Goal: Task Accomplishment & Management: Use online tool/utility

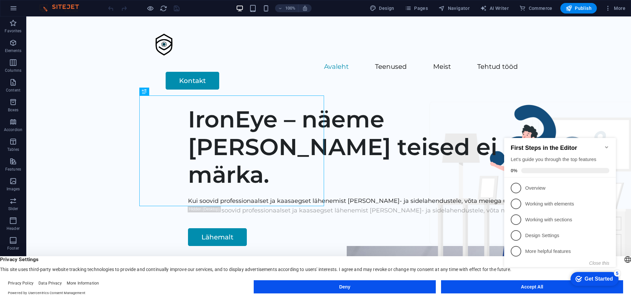
click at [606, 146] on icon "Minimize checklist" at bounding box center [606, 147] width 3 height 2
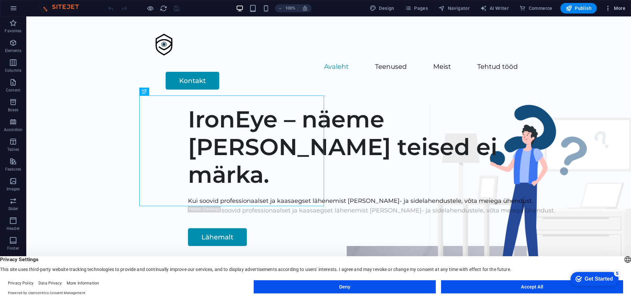
click at [608, 9] on icon "button" at bounding box center [608, 8] width 7 height 7
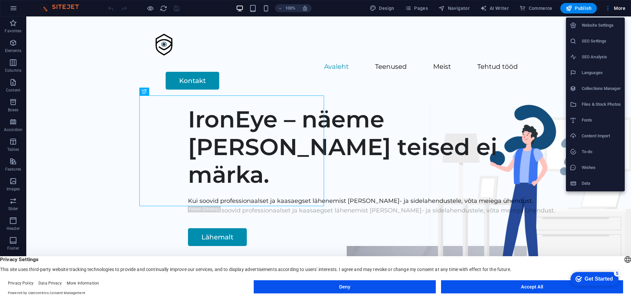
click at [408, 8] on div at bounding box center [315, 150] width 631 height 300
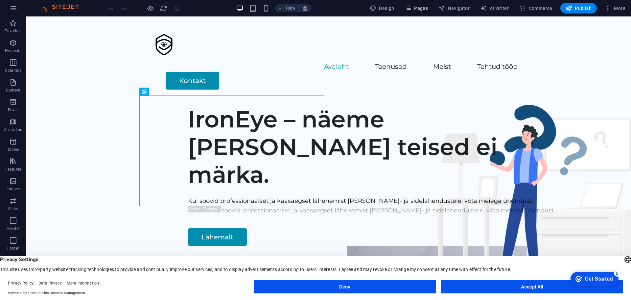
click at [412, 7] on icon "button" at bounding box center [408, 8] width 7 height 7
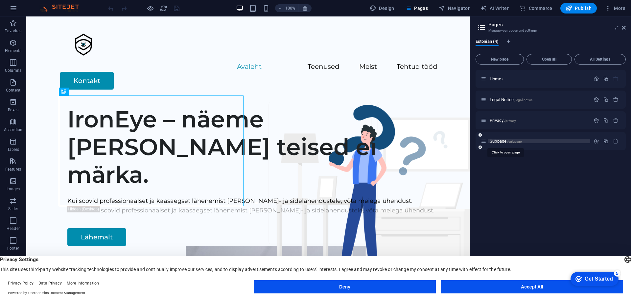
click at [501, 141] on span "Subpage /subpage" at bounding box center [506, 140] width 32 height 5
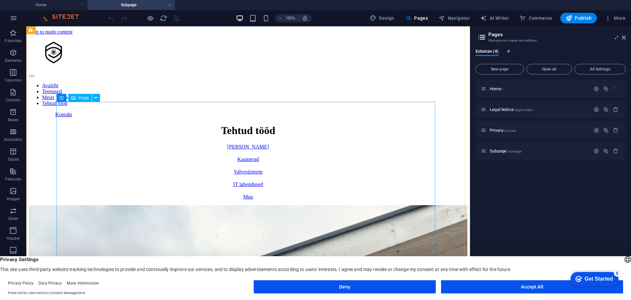
scroll to position [208, 0]
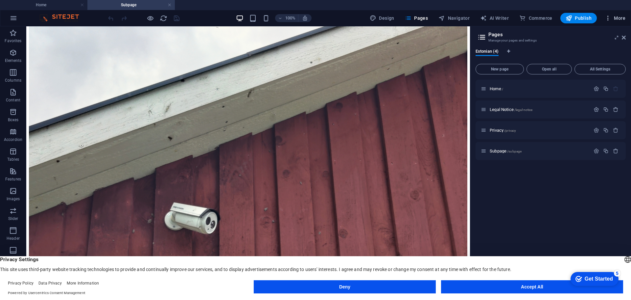
click at [611, 18] on icon "button" at bounding box center [608, 18] width 7 height 7
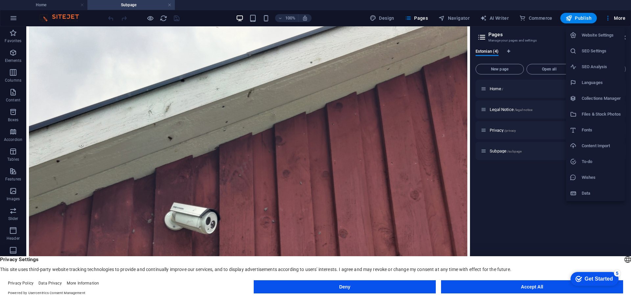
click at [589, 118] on li "Files & Stock Photos" at bounding box center [595, 114] width 59 height 16
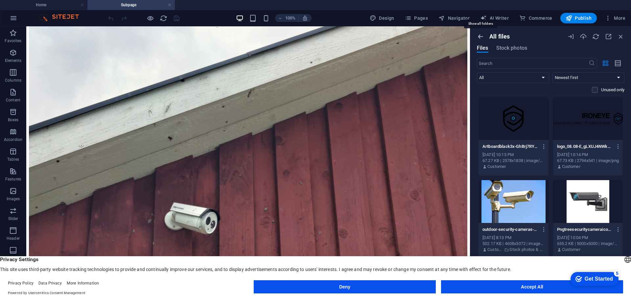
click at [483, 36] on icon "button" at bounding box center [480, 36] width 7 height 7
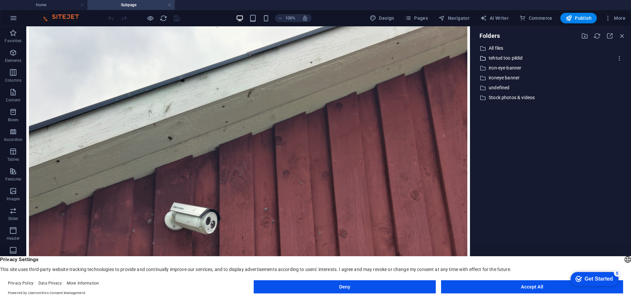
click at [520, 60] on p "tehtud too pildid" at bounding box center [551, 58] width 125 height 8
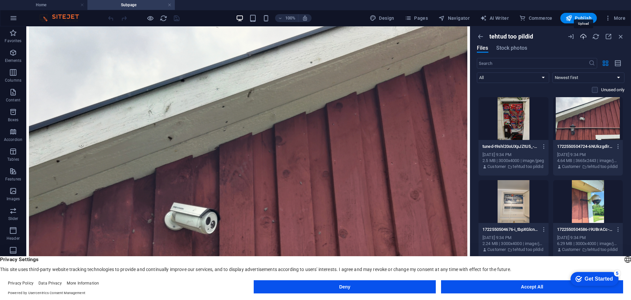
click at [585, 38] on icon "button" at bounding box center [583, 36] width 7 height 7
click at [534, 290] on button "Accept All" at bounding box center [532, 286] width 182 height 13
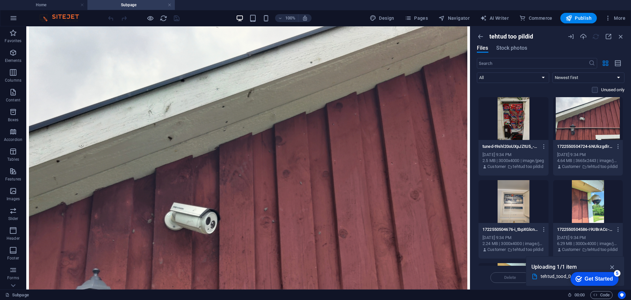
click at [603, 279] on div "Get Started" at bounding box center [599, 279] width 28 height 6
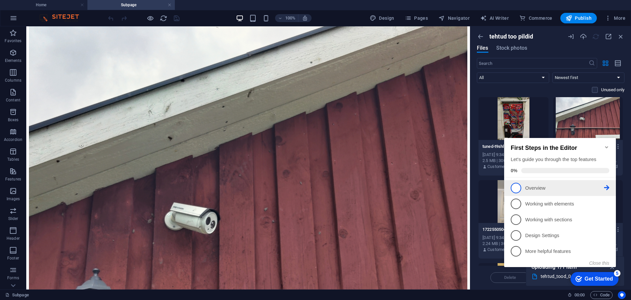
click at [544, 190] on p "Overview - incomplete" at bounding box center [564, 187] width 79 height 7
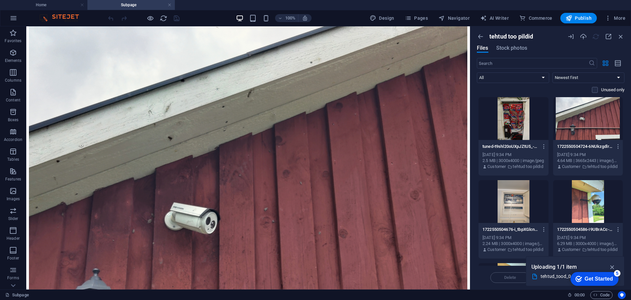
click at [585, 277] on div "Get Started" at bounding box center [599, 279] width 28 height 6
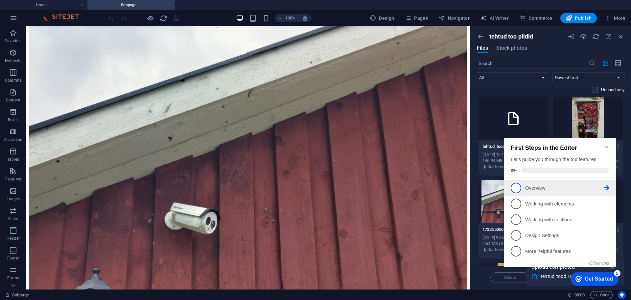
click at [516, 186] on span "1" at bounding box center [516, 187] width 11 height 11
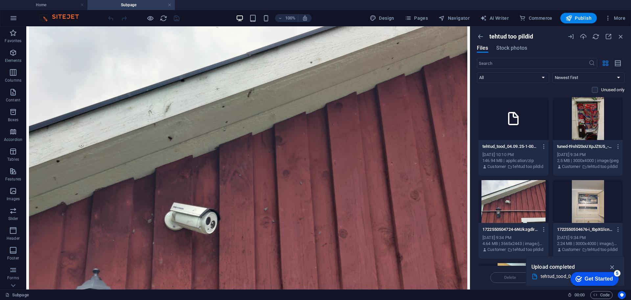
click at [528, 122] on div at bounding box center [514, 118] width 70 height 43
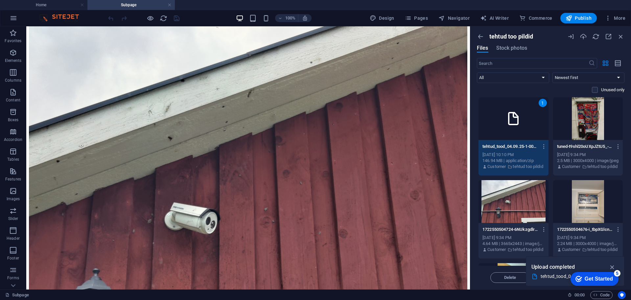
click at [527, 122] on div "1" at bounding box center [514, 118] width 70 height 43
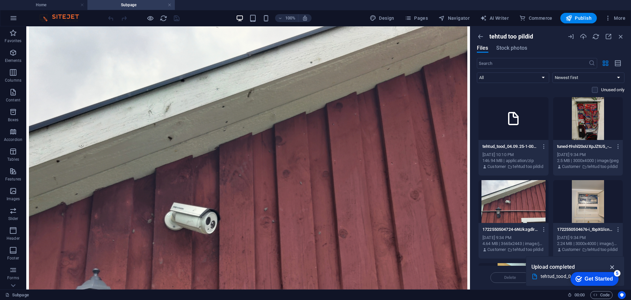
click at [613, 263] on icon "button" at bounding box center [613, 266] width 8 height 7
drag, startPoint x: 611, startPoint y: 280, endPoint x: 642, endPoint y: 375, distance: 100.3
click at [578, 277] on div "checkmark Get Started 5" at bounding box center [594, 278] width 37 height 7
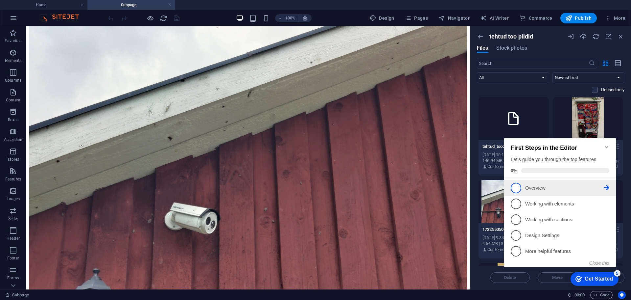
click at [517, 193] on li "1 Overview - incomplete" at bounding box center [560, 188] width 112 height 16
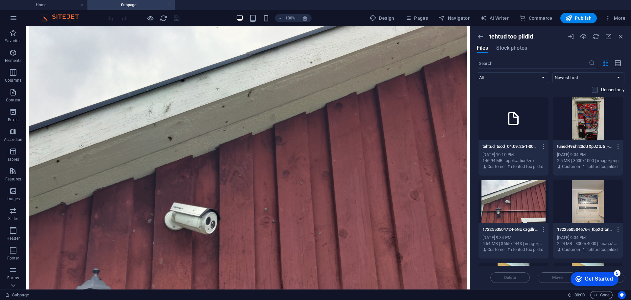
click at [577, 281] on icon "Get Started 5 items remaining, 0% complete" at bounding box center [579, 279] width 7 height 6
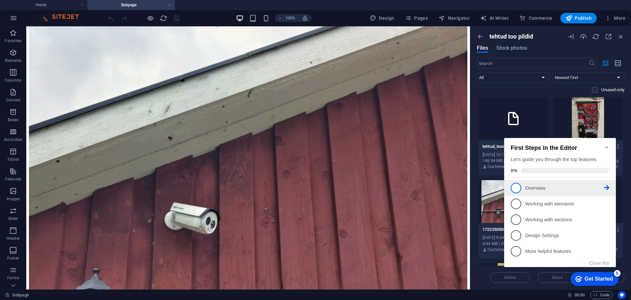
click at [522, 184] on link "1 Overview - incomplete" at bounding box center [560, 187] width 99 height 11
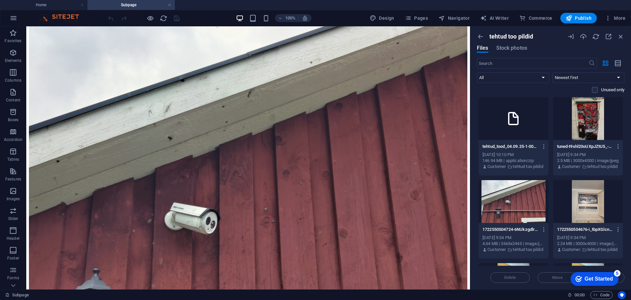
click at [587, 283] on div "checkmark Get Started 5" at bounding box center [595, 279] width 48 height 14
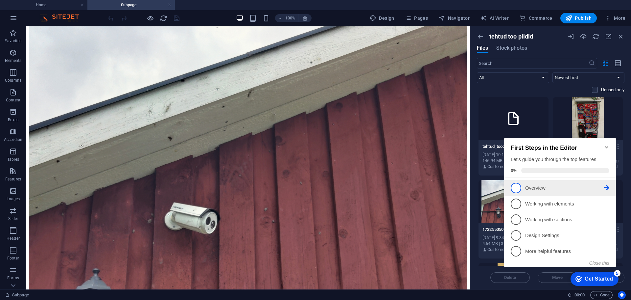
click at [609, 185] on icon at bounding box center [606, 187] width 5 height 5
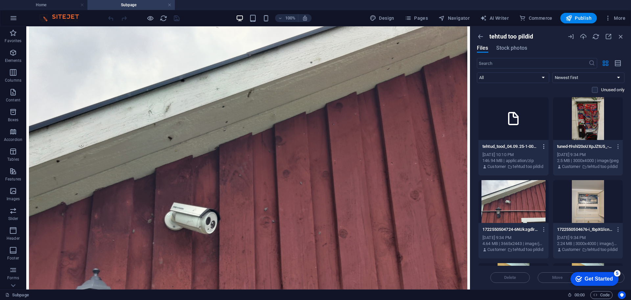
click at [543, 145] on icon "button" at bounding box center [544, 146] width 6 height 6
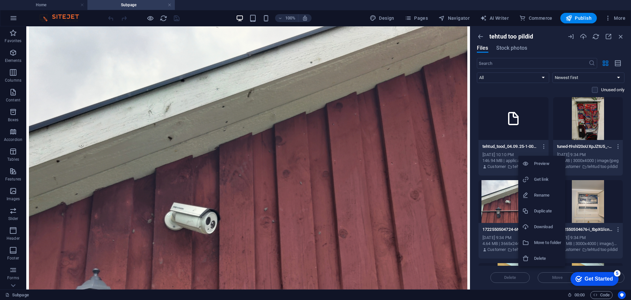
click at [542, 260] on h6 "Delete" at bounding box center [547, 258] width 27 height 8
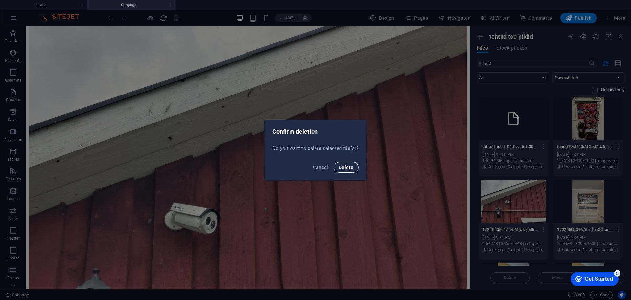
click at [351, 169] on span "Delete" at bounding box center [346, 166] width 14 height 5
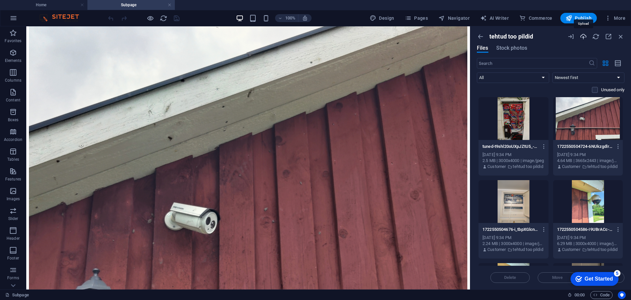
click at [584, 36] on icon "button" at bounding box center [583, 36] width 7 height 7
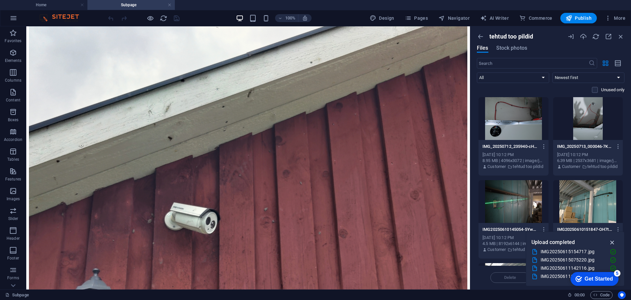
click at [615, 241] on icon "button" at bounding box center [613, 241] width 8 height 7
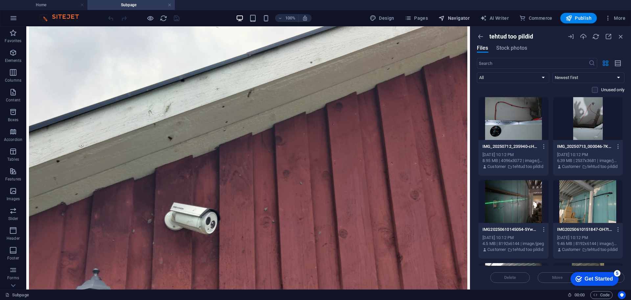
click at [450, 19] on span "Navigator" at bounding box center [454, 18] width 31 height 7
select select "16043184-et"
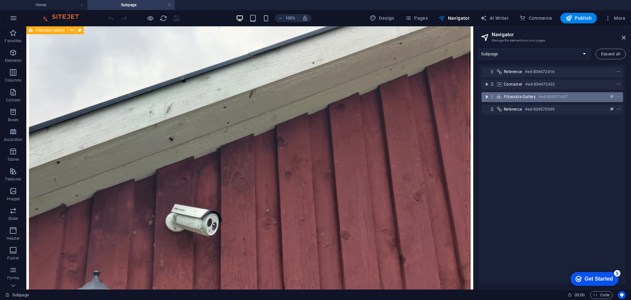
click at [487, 96] on icon "toggle-expand" at bounding box center [487, 96] width 7 height 7
click at [528, 93] on div "Filterable gallery #ed-834571437" at bounding box center [547, 97] width 86 height 8
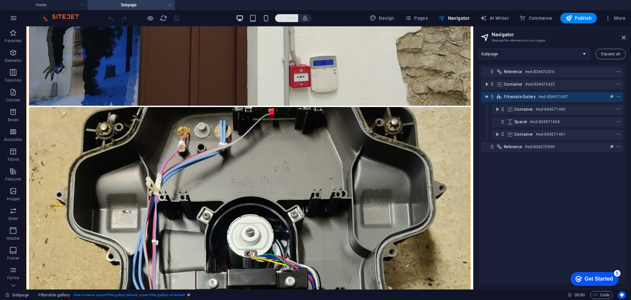
click at [284, 20] on span "100%" at bounding box center [287, 18] width 18 height 8
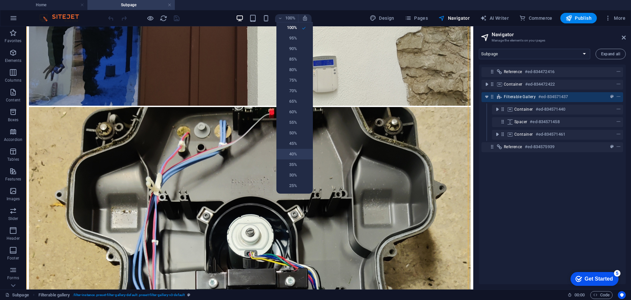
click at [301, 156] on li "40%" at bounding box center [295, 154] width 36 height 11
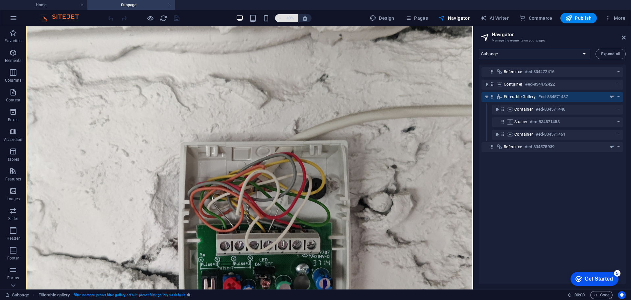
click at [282, 18] on icon "button" at bounding box center [280, 18] width 5 height 4
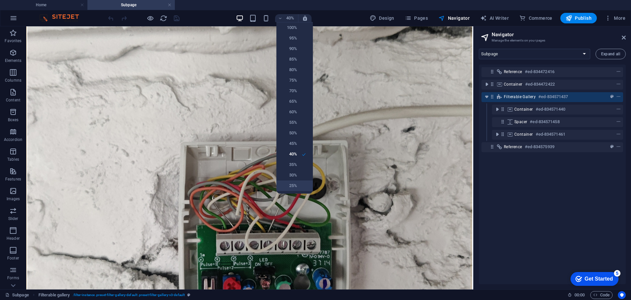
click at [297, 184] on h6 "25%" at bounding box center [288, 186] width 17 height 8
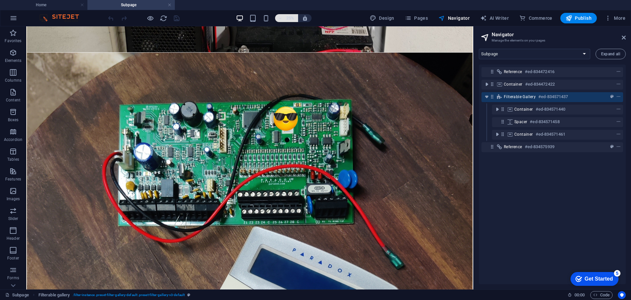
click at [291, 19] on h6 "25%" at bounding box center [290, 18] width 11 height 8
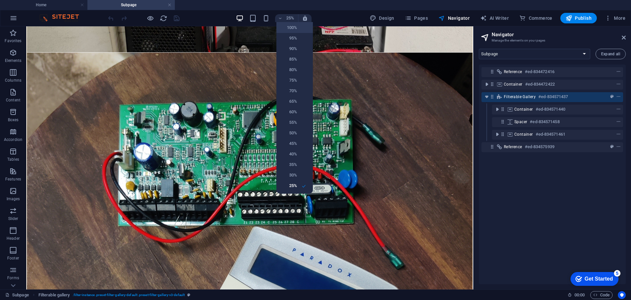
click at [287, 29] on h6 "100%" at bounding box center [288, 28] width 17 height 8
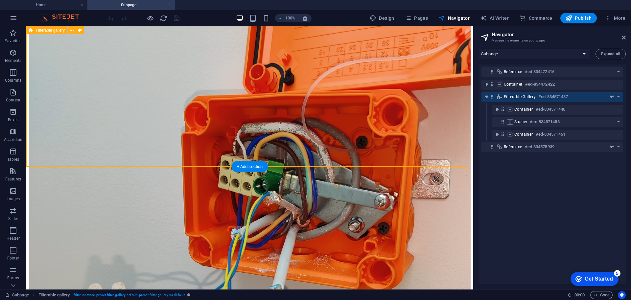
scroll to position [7296, 0]
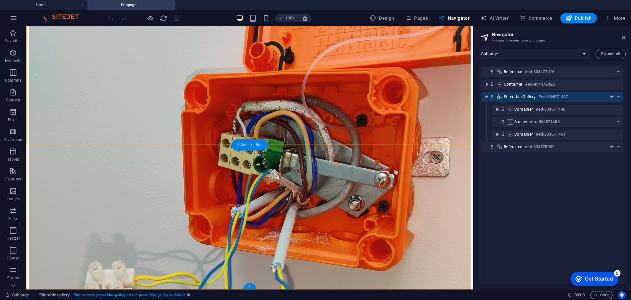
click at [253, 143] on div "+ Add section" at bounding box center [250, 144] width 36 height 11
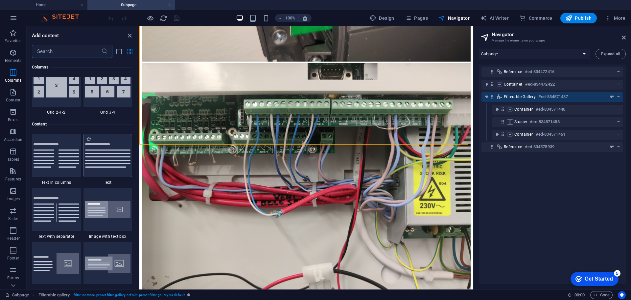
scroll to position [1094, 0]
click at [14, 195] on span "Images" at bounding box center [13, 195] width 26 height 16
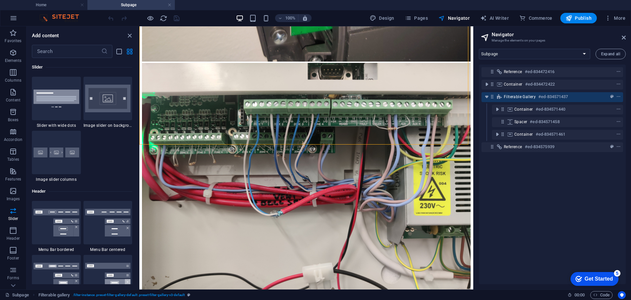
scroll to position [3836, 0]
click at [59, 158] on div at bounding box center [56, 151] width 49 height 43
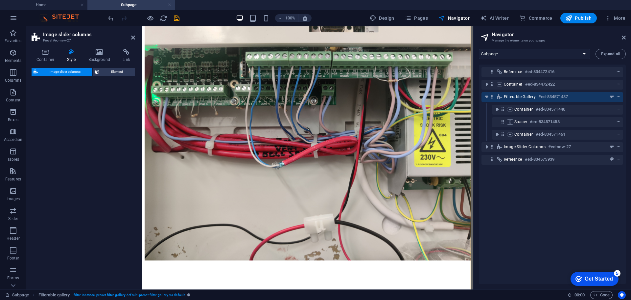
select select "rem"
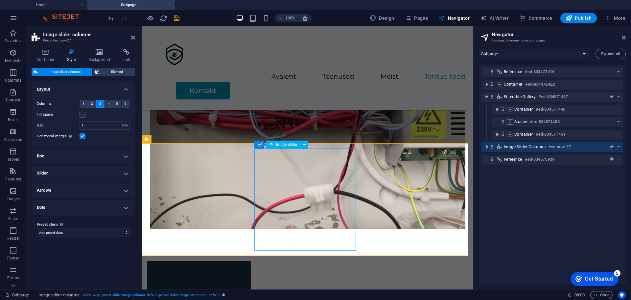
scroll to position [6043, 0]
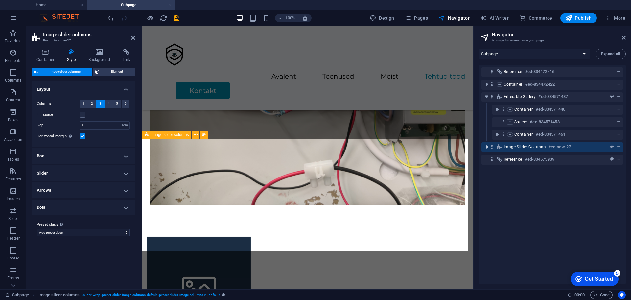
click at [485, 145] on icon "toggle-expand" at bounding box center [487, 146] width 7 height 7
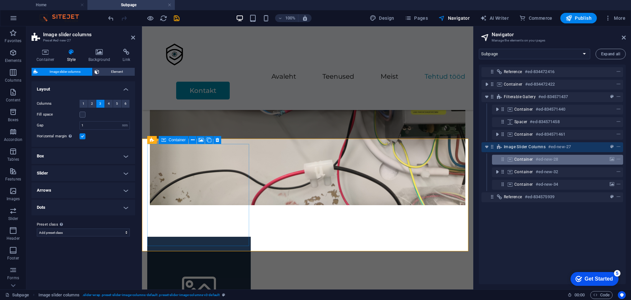
click at [593, 163] on div "Container #ed-new-28" at bounding box center [557, 160] width 131 height 10
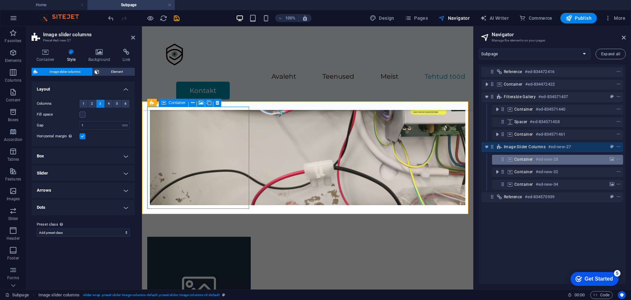
scroll to position [6080, 0]
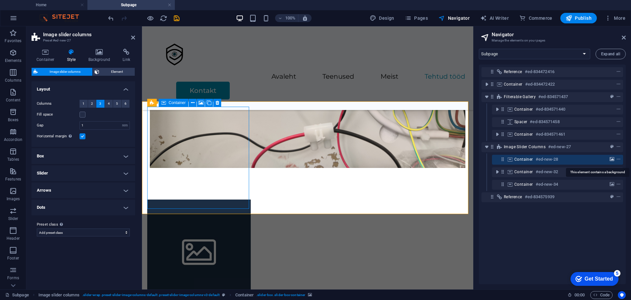
click at [610, 160] on icon "background" at bounding box center [612, 159] width 5 height 5
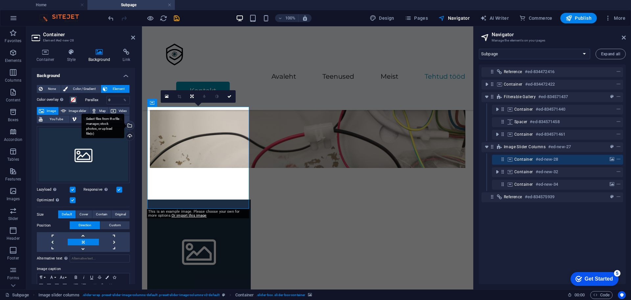
click at [124, 124] on div "Select files from the file manager, stock photos, or upload file(s)" at bounding box center [103, 125] width 43 height 25
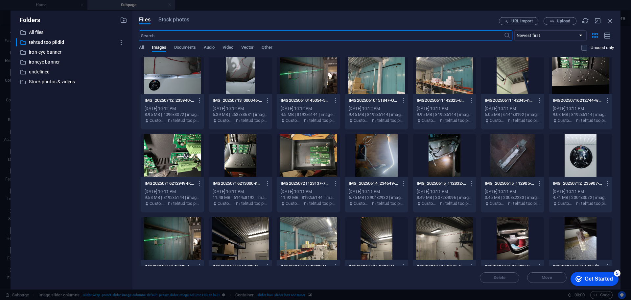
scroll to position [7, 0]
click at [317, 83] on div at bounding box center [308, 72] width 63 height 43
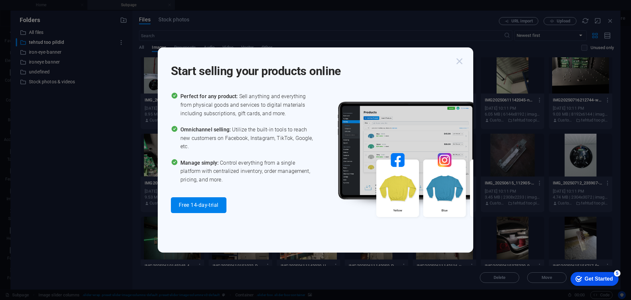
click at [461, 58] on icon "button" at bounding box center [460, 61] width 12 height 12
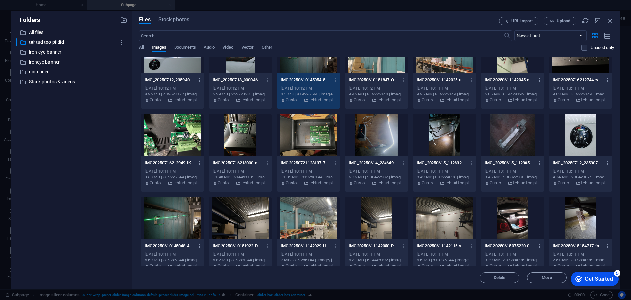
scroll to position [0, 0]
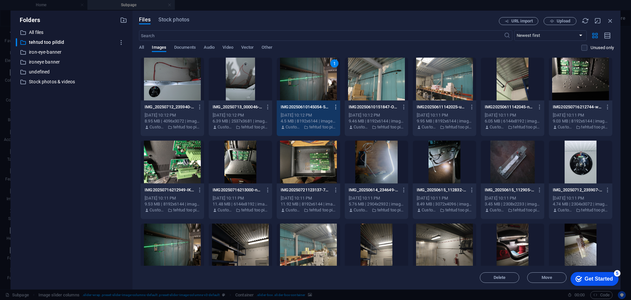
click at [334, 109] on icon "button" at bounding box center [336, 107] width 6 height 6
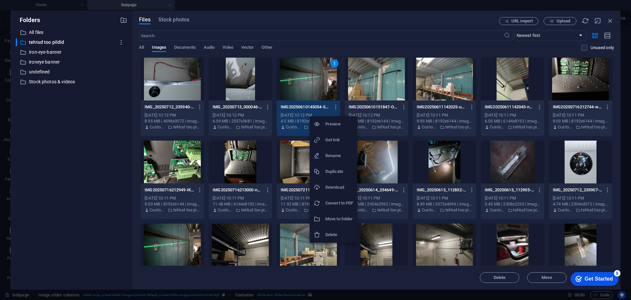
click at [336, 232] on h6 "Delete" at bounding box center [340, 234] width 28 height 8
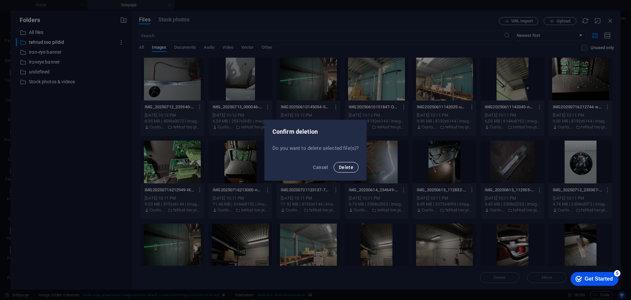
click at [350, 166] on span "Delete" at bounding box center [346, 166] width 14 height 5
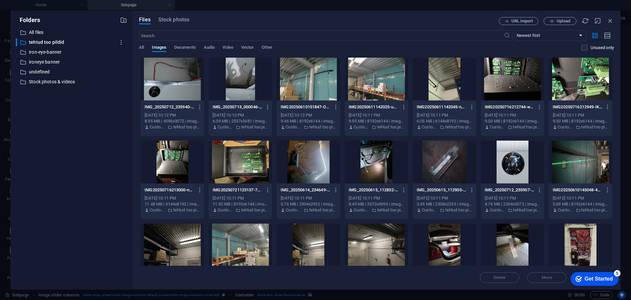
click at [587, 165] on div at bounding box center [580, 161] width 63 height 43
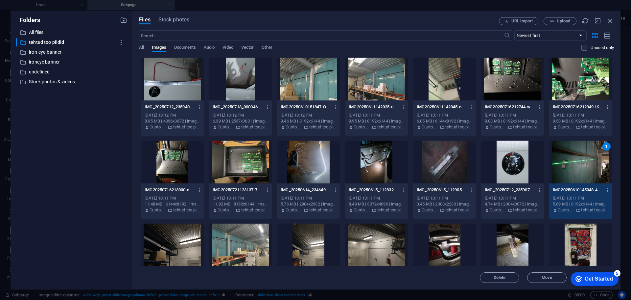
click at [603, 278] on div "Get Started" at bounding box center [599, 279] width 28 height 6
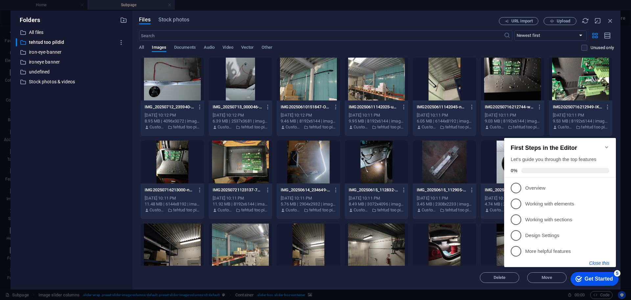
click at [604, 264] on button "Close this" at bounding box center [600, 262] width 20 height 5
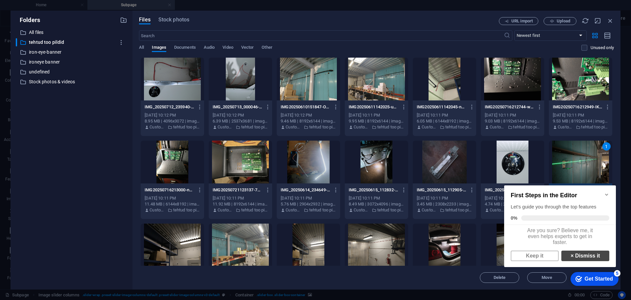
click at [578, 259] on link "× Dismiss it" at bounding box center [586, 255] width 48 height 11
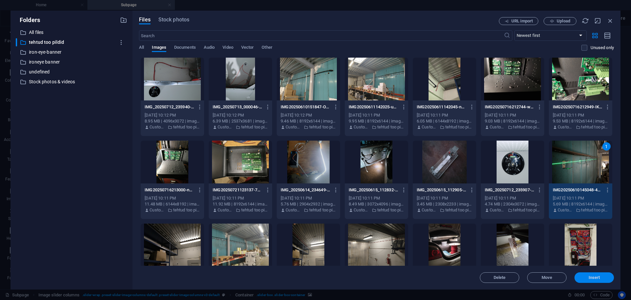
click at [587, 279] on span "Insert" at bounding box center [594, 277] width 34 height 4
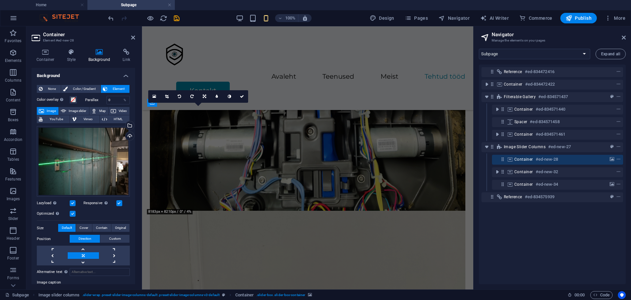
scroll to position [6080, 0]
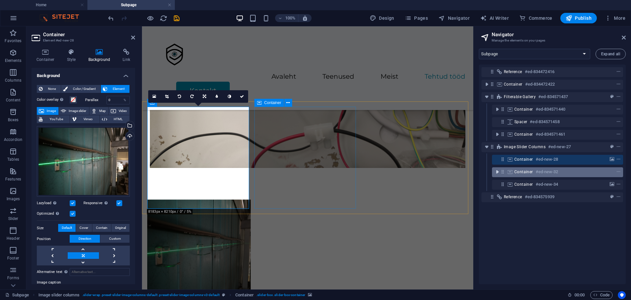
click at [498, 171] on icon "toggle-expand" at bounding box center [497, 171] width 7 height 7
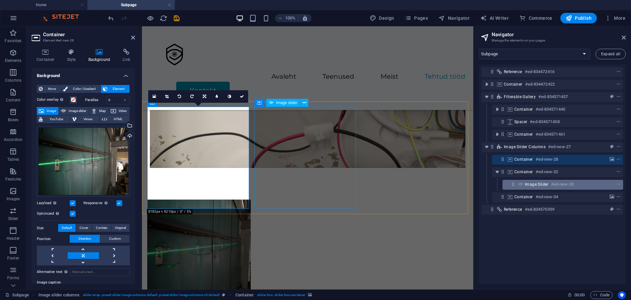
click at [542, 183] on span "Image slider" at bounding box center [537, 184] width 24 height 5
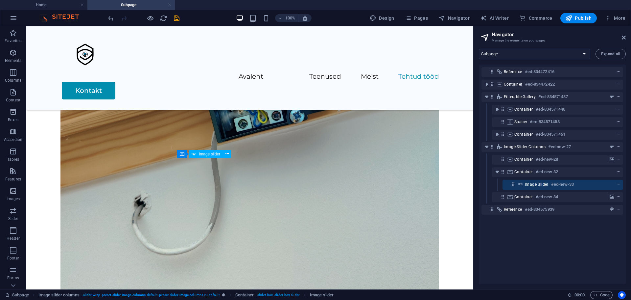
scroll to position [7288, 0]
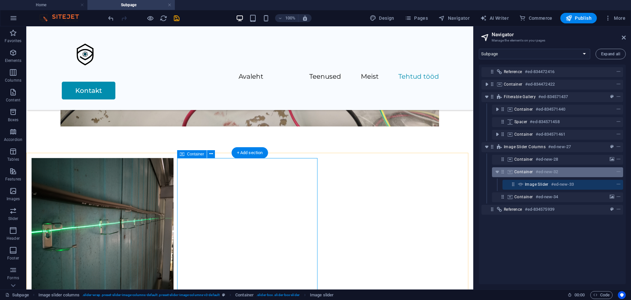
click at [560, 173] on div "Container #ed-new-32" at bounding box center [553, 172] width 76 height 8
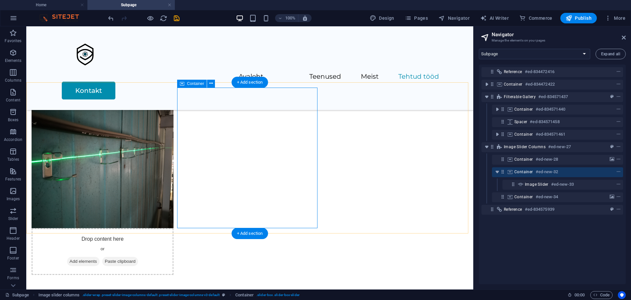
click at [514, 171] on div "Container #ed-new-32" at bounding box center [557, 172] width 131 height 10
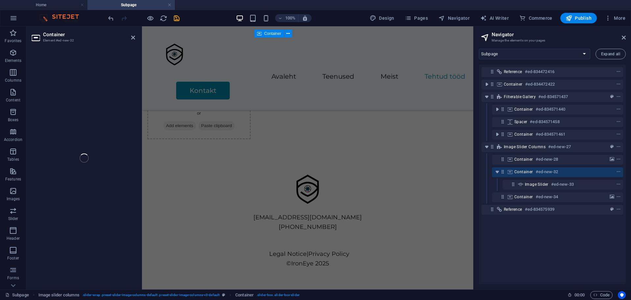
scroll to position [6149, 0]
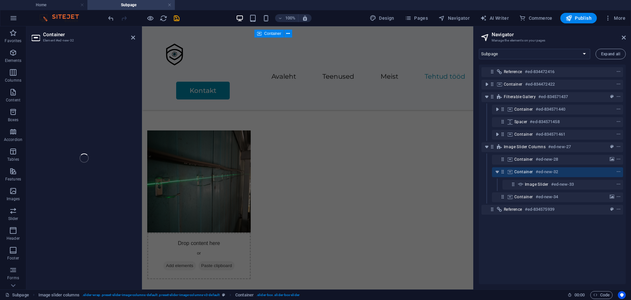
select select "region"
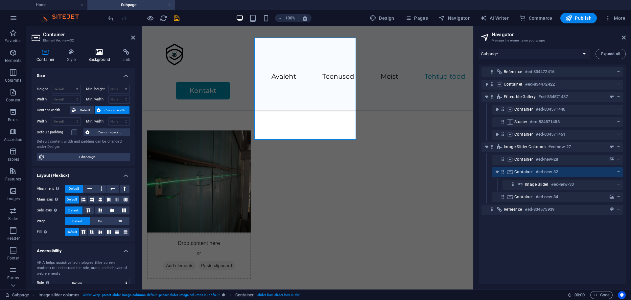
click at [102, 57] on h4 "Background" at bounding box center [101, 56] width 35 height 14
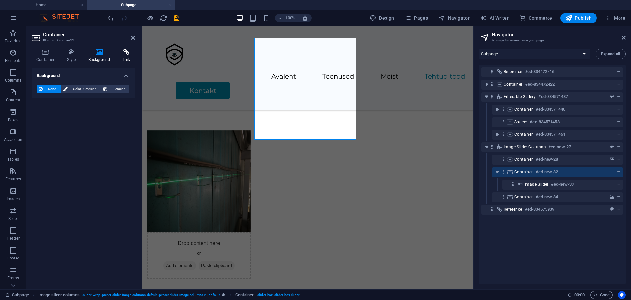
click at [123, 56] on h4 "Link" at bounding box center [126, 56] width 17 height 14
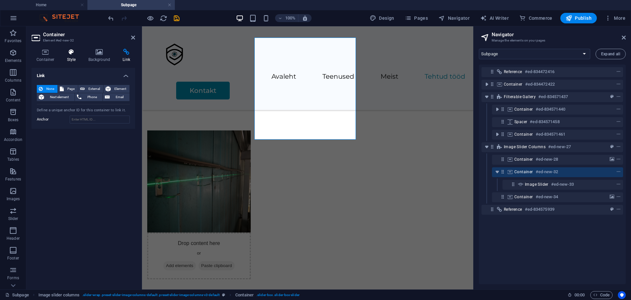
click at [81, 54] on h4 "Style" at bounding box center [72, 56] width 21 height 14
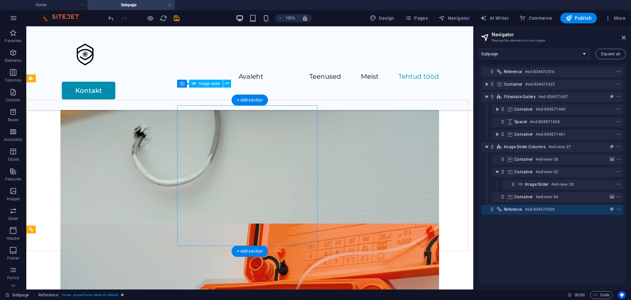
scroll to position [7358, 0]
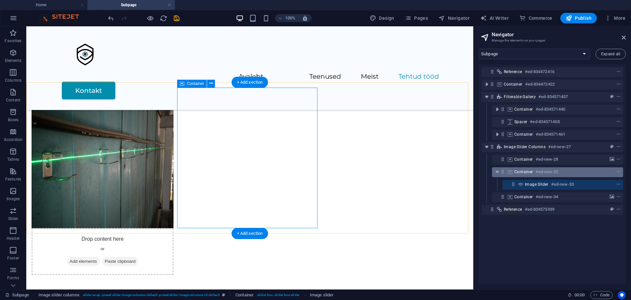
click at [546, 173] on h6 "#ed-new-32" at bounding box center [547, 172] width 23 height 8
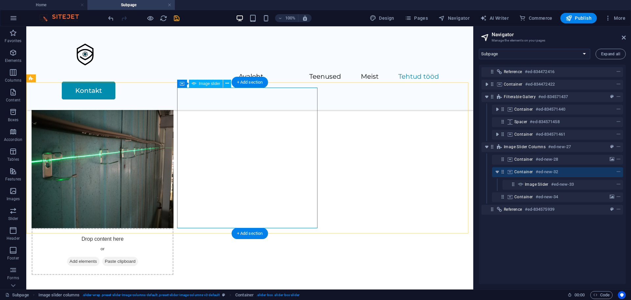
select select "px"
select select "ms"
select select "s"
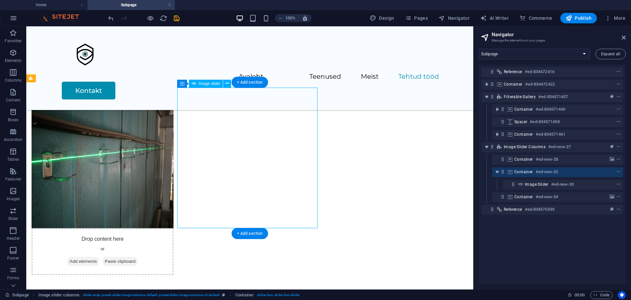
select select "progressive"
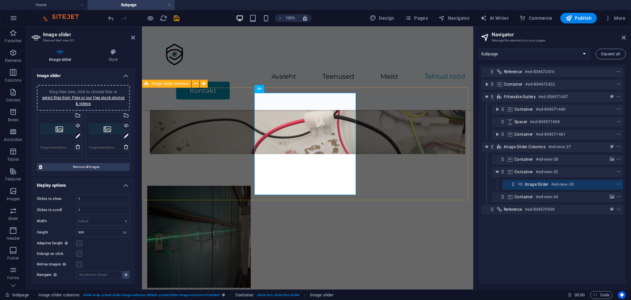
scroll to position [6093, 0]
click at [90, 166] on span "Remove all images" at bounding box center [86, 167] width 84 height 8
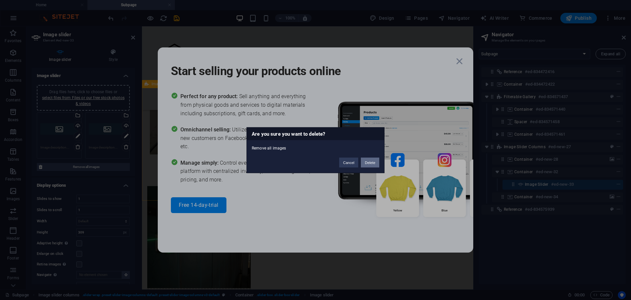
click at [369, 160] on button "Delete" at bounding box center [370, 162] width 18 height 10
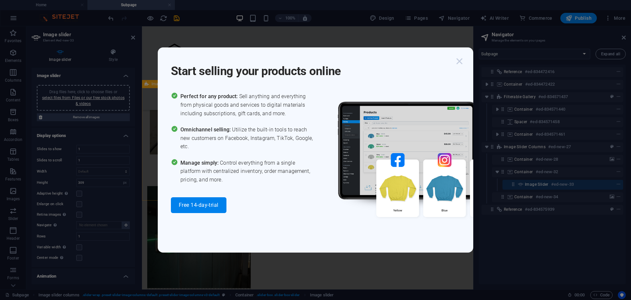
click at [461, 63] on icon "button" at bounding box center [460, 61] width 12 height 12
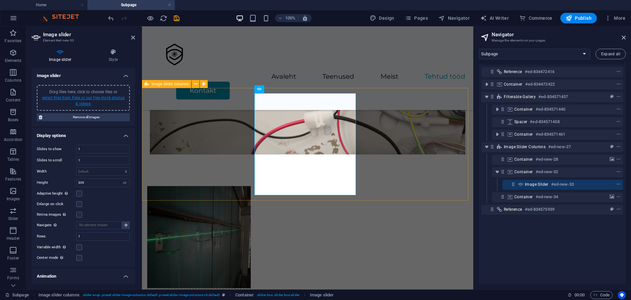
click at [66, 97] on link "select files from Files or our free stock photos & videos" at bounding box center [83, 100] width 83 height 11
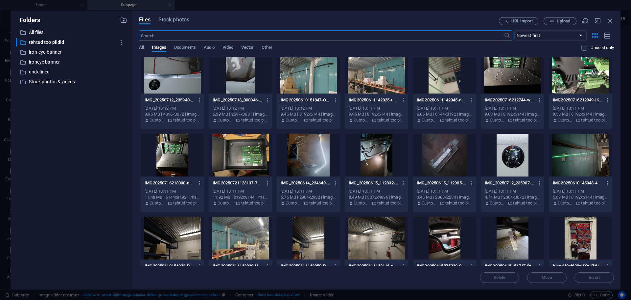
scroll to position [0, 0]
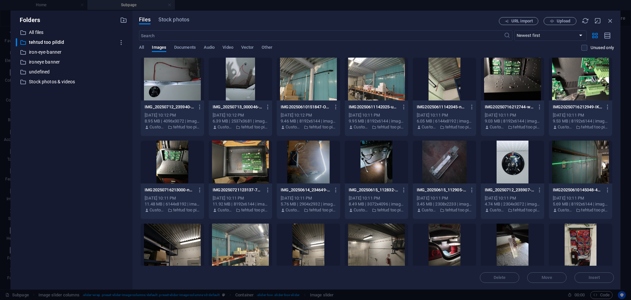
click at [323, 93] on div at bounding box center [308, 79] width 63 height 43
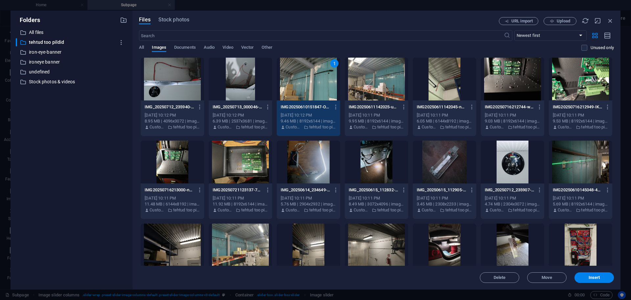
click at [374, 81] on div at bounding box center [376, 79] width 63 height 43
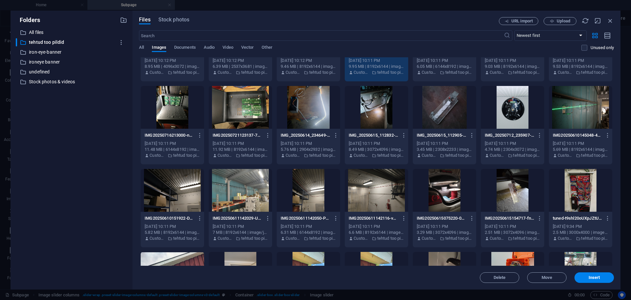
scroll to position [55, 0]
click at [188, 202] on div at bounding box center [172, 189] width 63 height 43
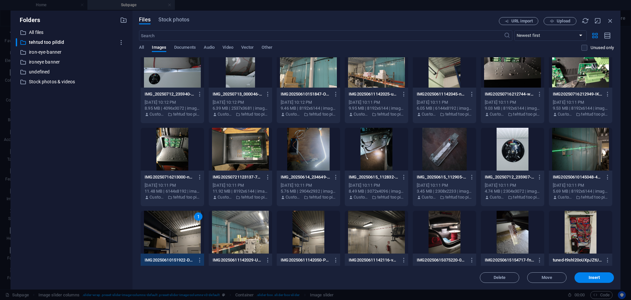
scroll to position [0, 0]
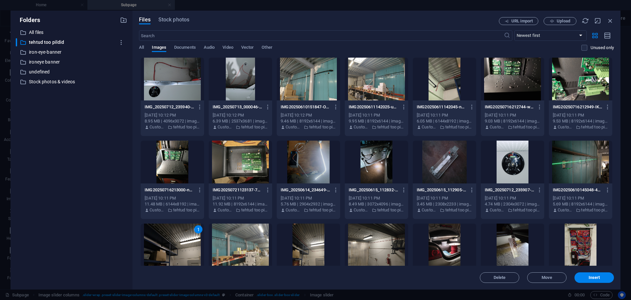
click at [316, 99] on div at bounding box center [308, 79] width 63 height 43
click at [321, 90] on div "2" at bounding box center [308, 79] width 63 height 43
click at [170, 244] on div "1" at bounding box center [172, 244] width 63 height 43
click at [317, 73] on div at bounding box center [308, 79] width 63 height 43
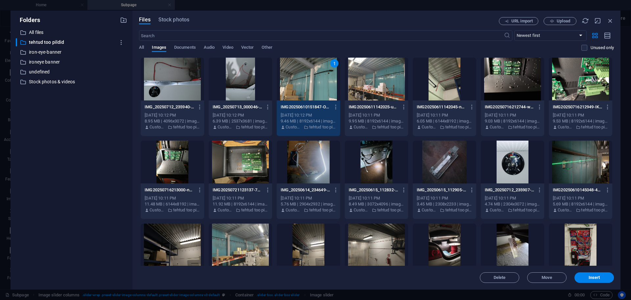
click at [379, 90] on div at bounding box center [376, 79] width 63 height 43
click at [185, 247] on div at bounding box center [172, 244] width 63 height 43
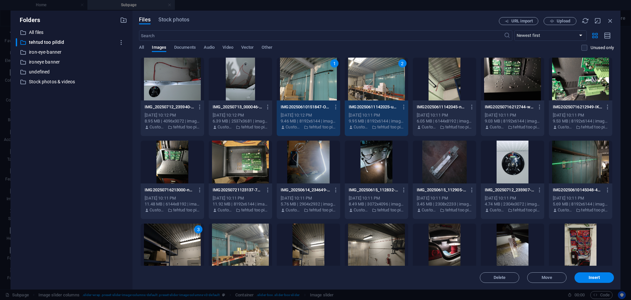
click at [185, 247] on div "3" at bounding box center [172, 244] width 63 height 43
click at [216, 245] on div at bounding box center [240, 244] width 63 height 43
click at [183, 251] on div at bounding box center [172, 244] width 63 height 43
click at [427, 83] on div at bounding box center [444, 79] width 63 height 43
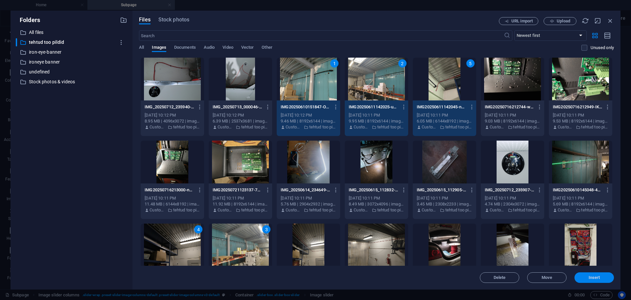
click at [594, 281] on button "Insert" at bounding box center [594, 277] width 39 height 11
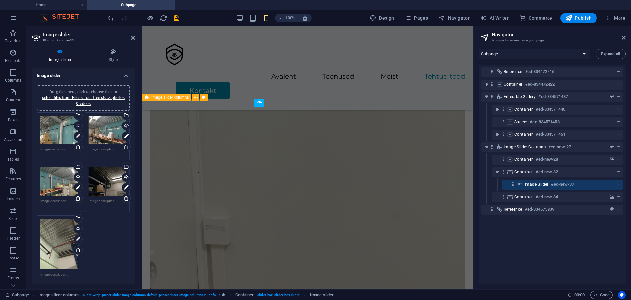
scroll to position [6080, 0]
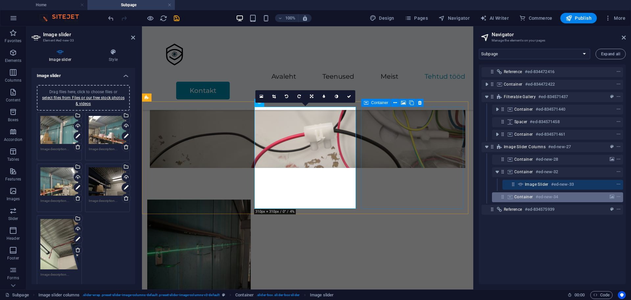
click at [601, 197] on div at bounding box center [606, 197] width 31 height 8
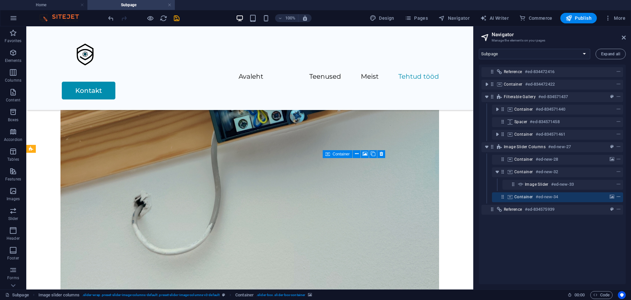
scroll to position [7288, 0]
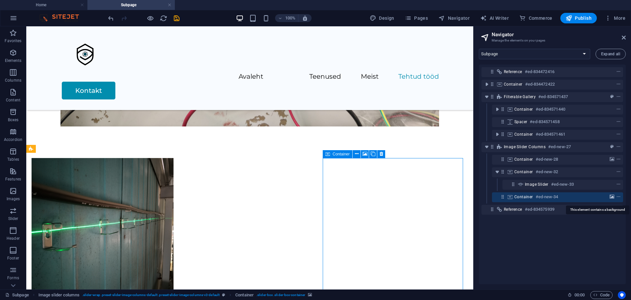
click at [610, 196] on icon "background" at bounding box center [612, 196] width 5 height 5
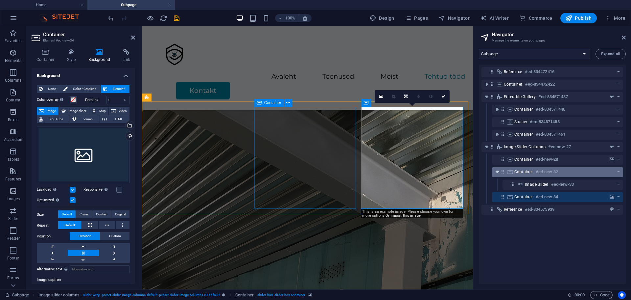
scroll to position [6080, 0]
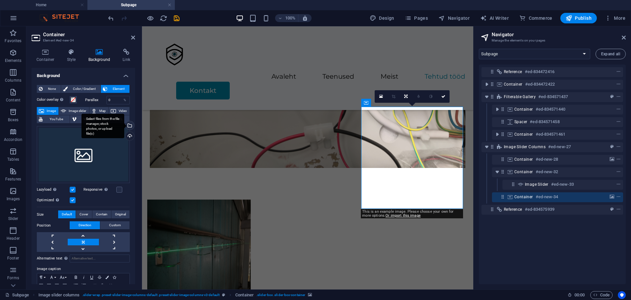
click at [124, 124] on div "Select files from the file manager, stock photos, or upload file(s)" at bounding box center [103, 125] width 43 height 25
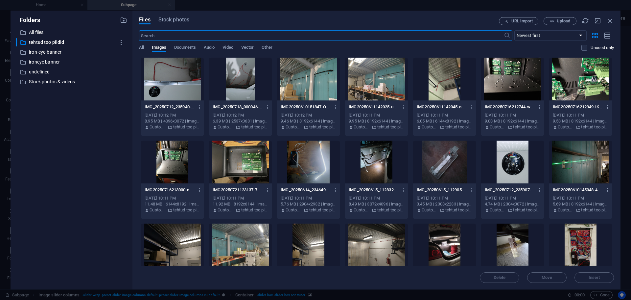
scroll to position [3219, 0]
click at [366, 237] on div at bounding box center [376, 244] width 63 height 43
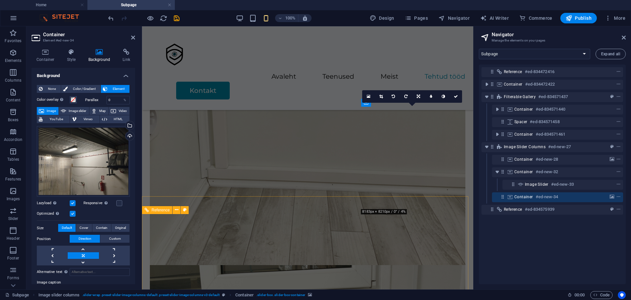
scroll to position [6080, 0]
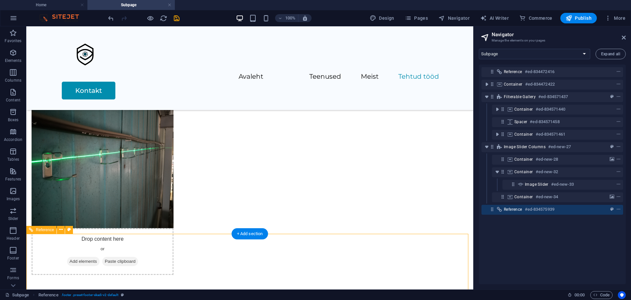
scroll to position [7359, 0]
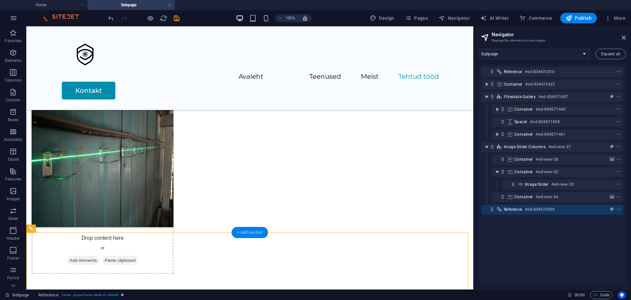
click at [253, 234] on div "+ Add section" at bounding box center [250, 232] width 36 height 11
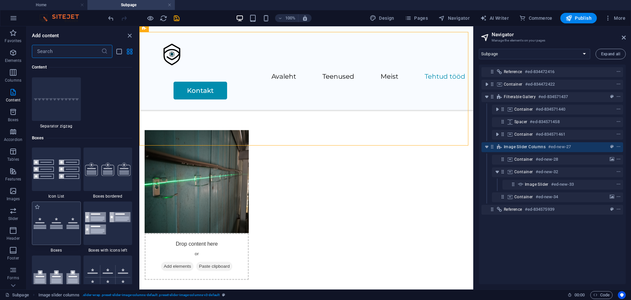
scroll to position [1745, 0]
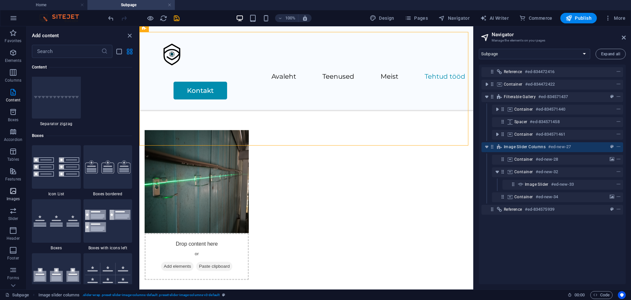
click at [7, 196] on p "Images" at bounding box center [13, 198] width 13 height 5
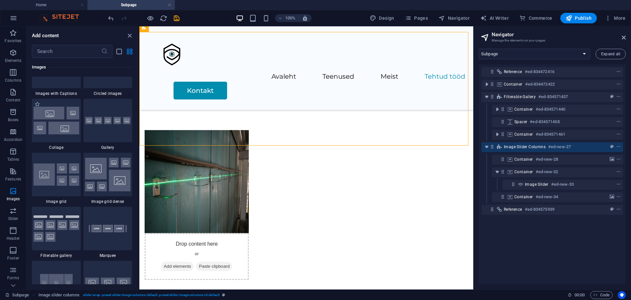
scroll to position [3367, 0]
click at [69, 120] on img at bounding box center [57, 118] width 46 height 27
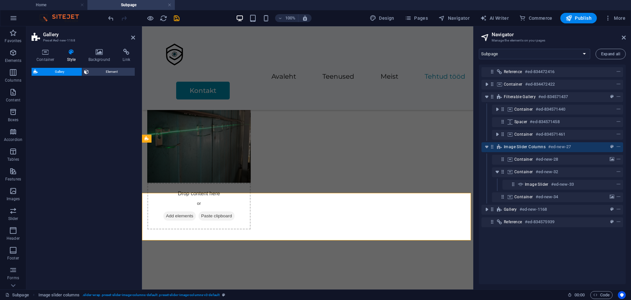
scroll to position [6151, 0]
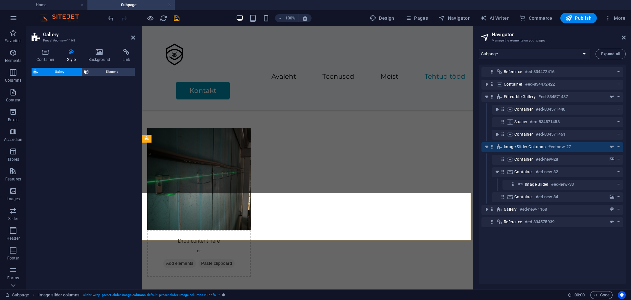
select select "rem"
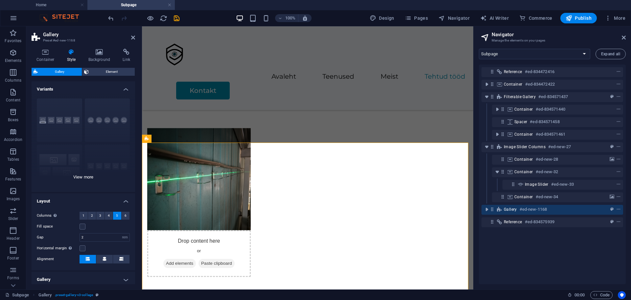
click at [84, 176] on div "Captions Circle Collage Default Grid Grid shifted" at bounding box center [84, 142] width 104 height 99
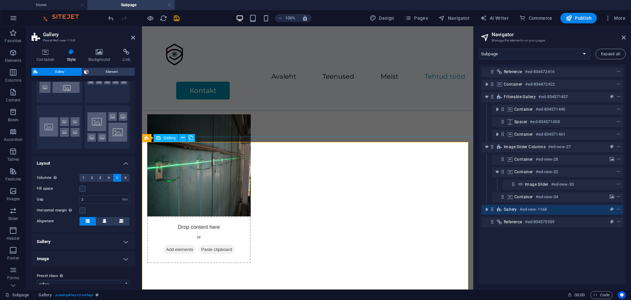
scroll to position [6152, 0]
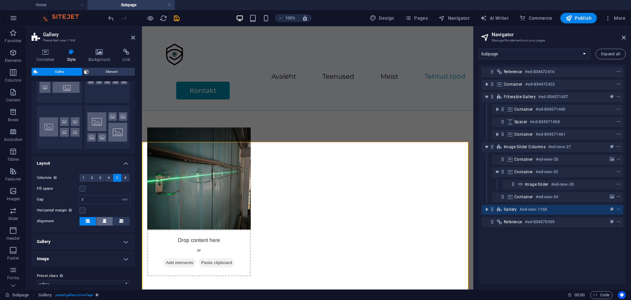
click at [101, 221] on button at bounding box center [104, 221] width 16 height 9
click at [125, 239] on h4 "Gallery" at bounding box center [84, 241] width 104 height 16
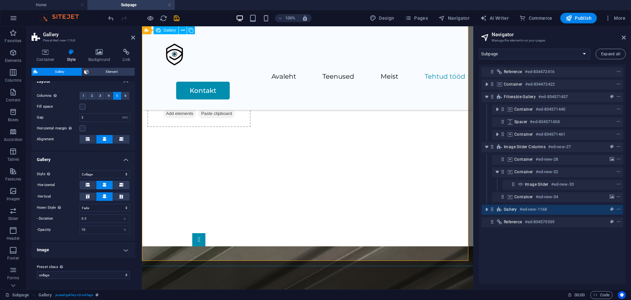
scroll to position [6301, 0]
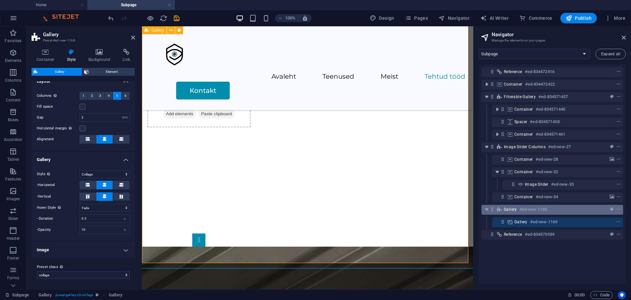
click at [547, 210] on h6 "#ed-new-1168" at bounding box center [533, 209] width 27 height 8
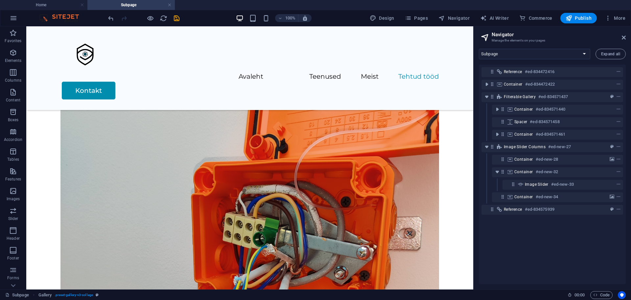
scroll to position [7447, 0]
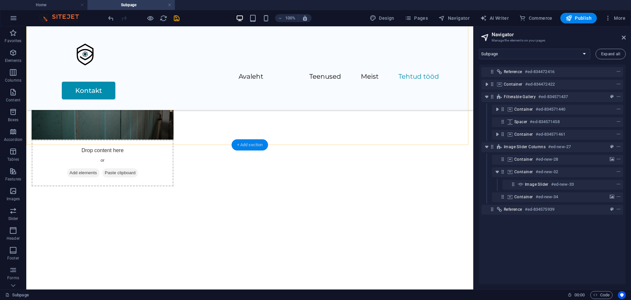
click at [263, 145] on div "+ Add section" at bounding box center [250, 144] width 36 height 11
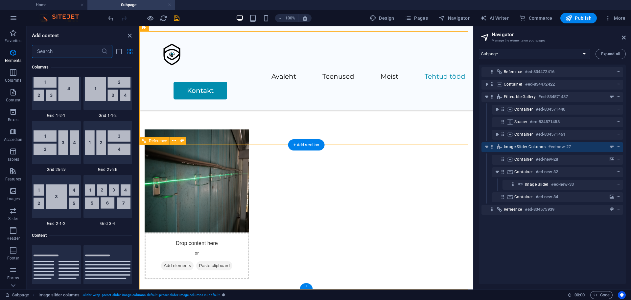
scroll to position [1151, 0]
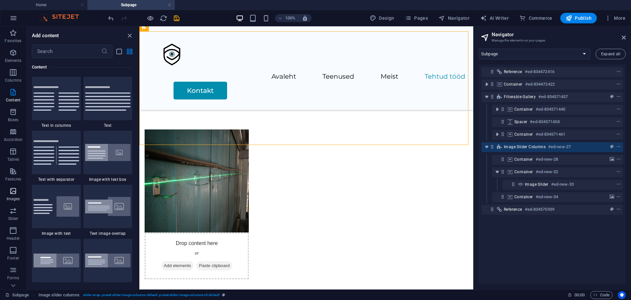
click at [15, 196] on p "Images" at bounding box center [13, 198] width 13 height 5
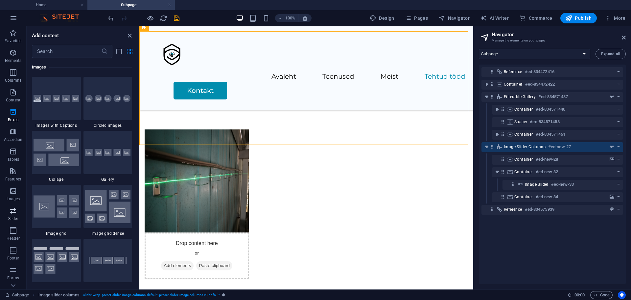
click at [15, 209] on icon "button" at bounding box center [13, 210] width 8 height 8
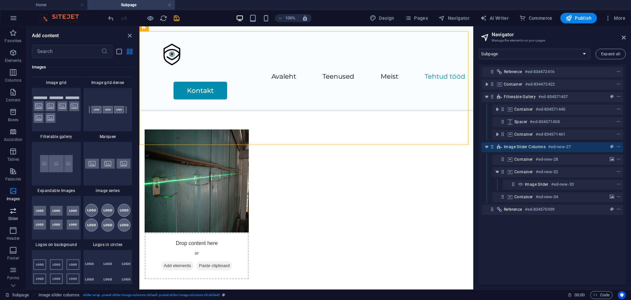
scroll to position [3728, 0]
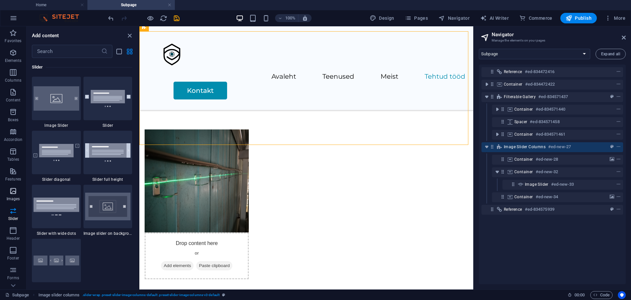
click at [12, 189] on icon "button" at bounding box center [13, 191] width 8 height 8
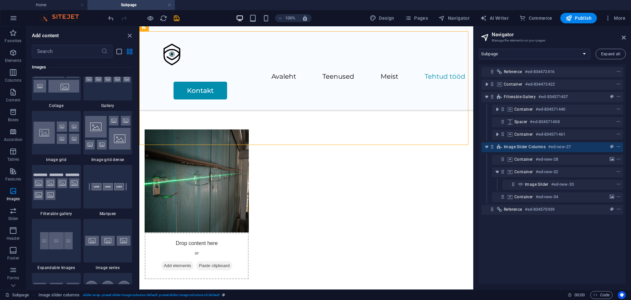
scroll to position [3408, 0]
click at [63, 239] on img at bounding box center [57, 240] width 46 height 30
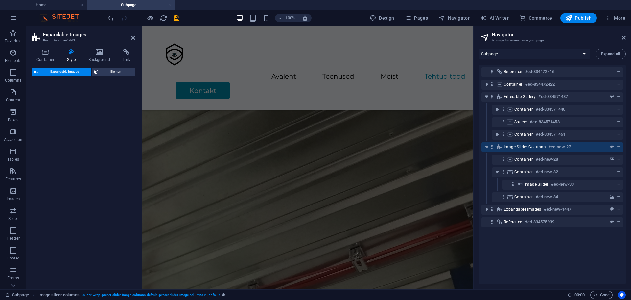
select select "rem"
select select "px"
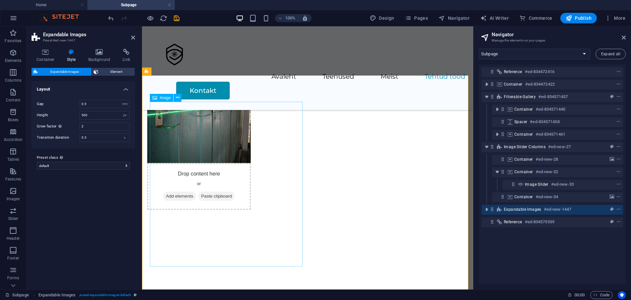
scroll to position [6219, 0]
click at [108, 72] on span "Element" at bounding box center [116, 72] width 33 height 8
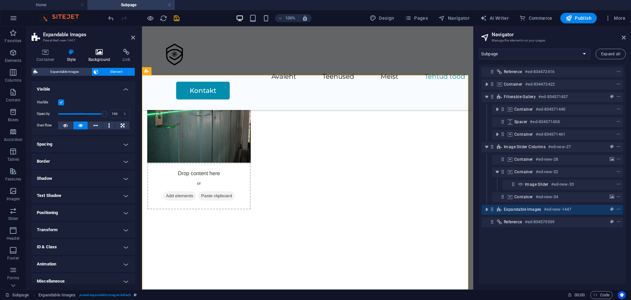
click at [94, 56] on h4 "Background" at bounding box center [101, 56] width 35 height 14
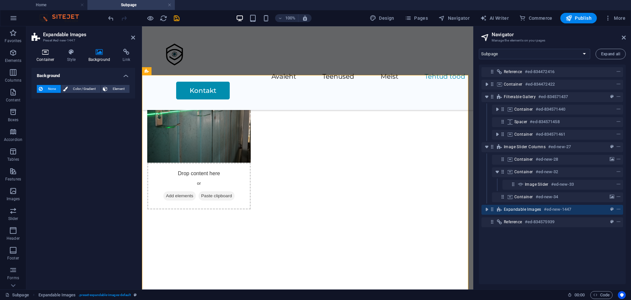
click at [48, 55] on h4 "Container" at bounding box center [47, 56] width 31 height 14
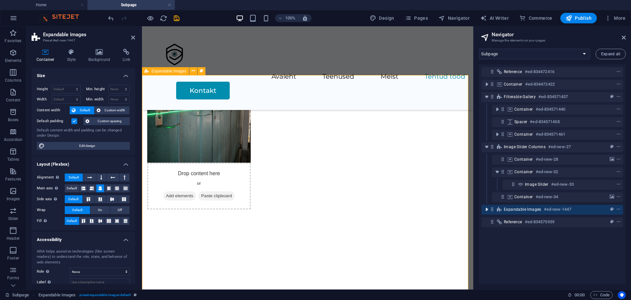
click at [485, 209] on icon "toggle-expand" at bounding box center [487, 209] width 7 height 7
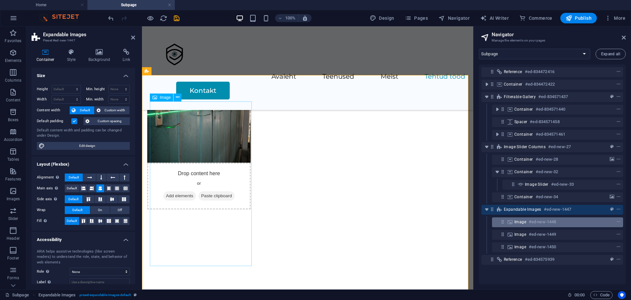
click at [526, 226] on div "Image #ed-new-1448" at bounding box center [557, 222] width 131 height 10
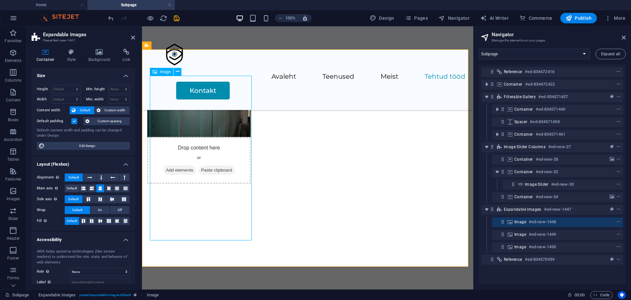
click at [526, 223] on span "Image" at bounding box center [521, 221] width 12 height 5
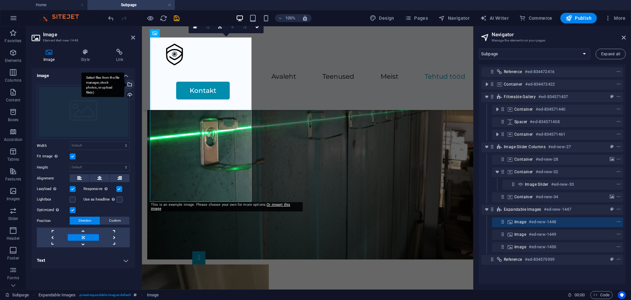
click at [131, 83] on div "Select files from the file manager, stock photos, or upload file(s)" at bounding box center [129, 85] width 10 height 10
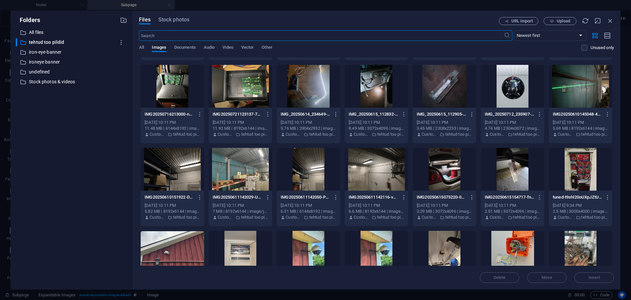
scroll to position [70, 0]
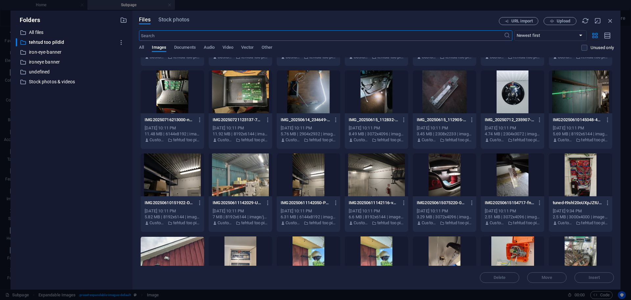
click at [507, 162] on div at bounding box center [512, 174] width 63 height 43
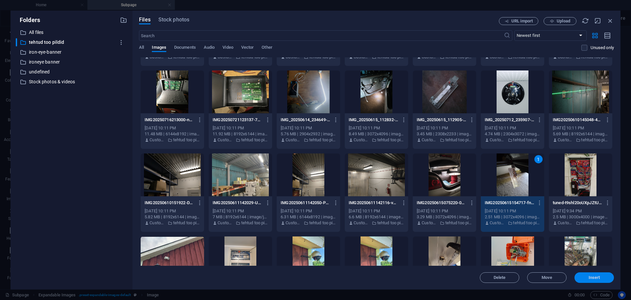
click at [609, 276] on span "Insert" at bounding box center [594, 277] width 34 height 4
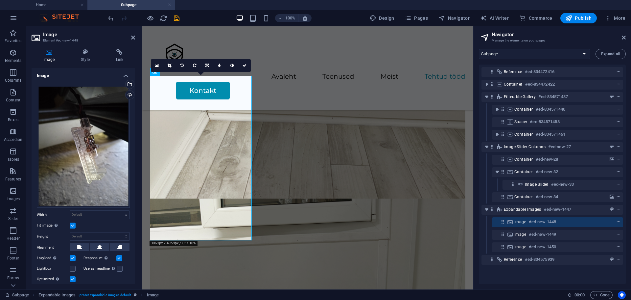
scroll to position [6244, 0]
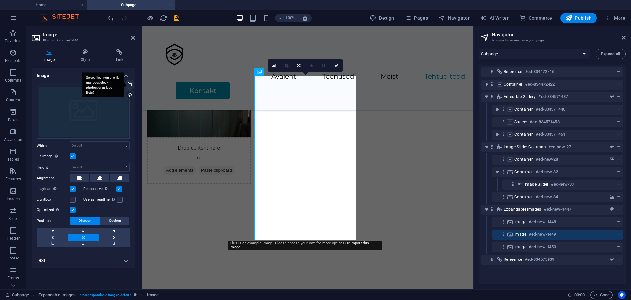
click at [132, 83] on div "Select files from the file manager, stock photos, or upload file(s)" at bounding box center [129, 85] width 10 height 10
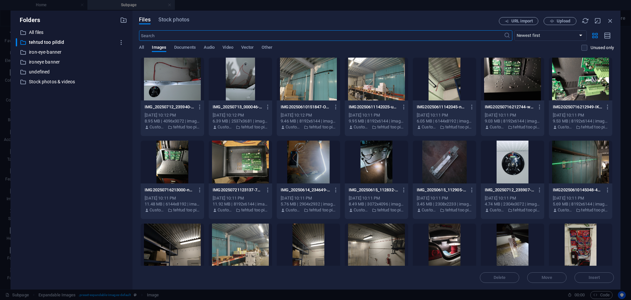
scroll to position [3285, 0]
click at [431, 149] on div at bounding box center [444, 161] width 63 height 43
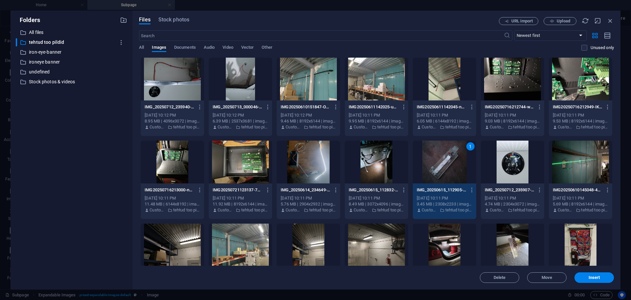
click at [431, 149] on div "1" at bounding box center [444, 161] width 63 height 43
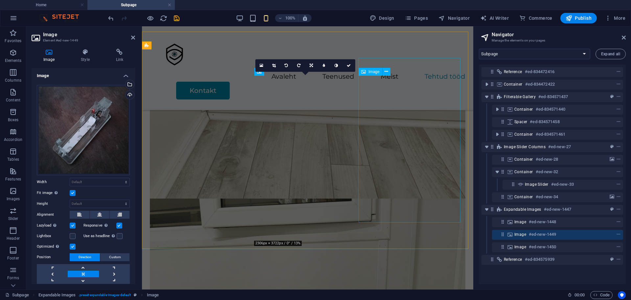
scroll to position [6244, 0]
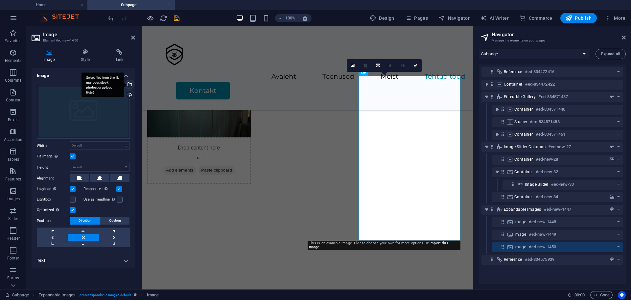
click at [130, 83] on div "Select files from the file manager, stock photos, or upload file(s)" at bounding box center [129, 85] width 10 height 10
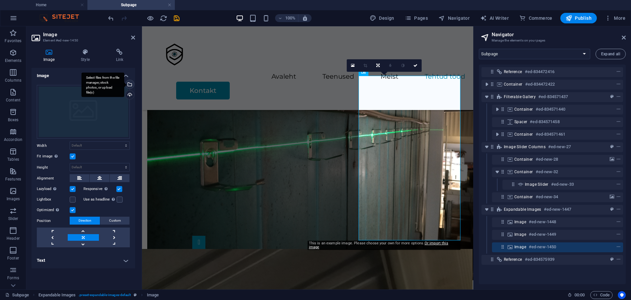
scroll to position [3484, 0]
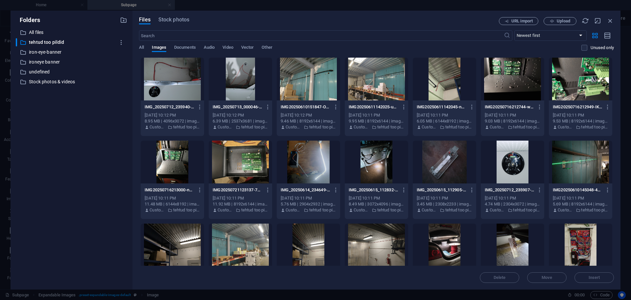
click at [390, 168] on div at bounding box center [376, 161] width 63 height 43
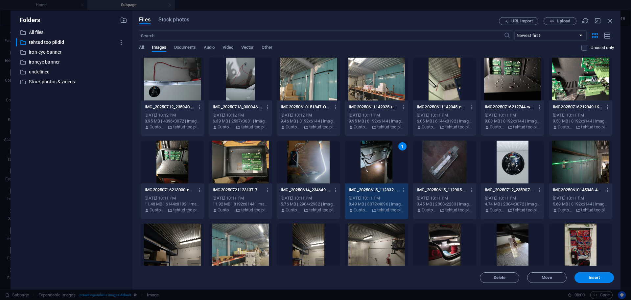
click at [390, 168] on div "1" at bounding box center [376, 161] width 63 height 43
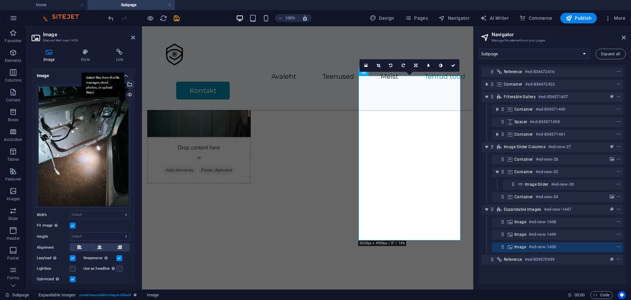
click at [129, 84] on div "Select files from the file manager, stock photos, or upload file(s)" at bounding box center [129, 85] width 10 height 10
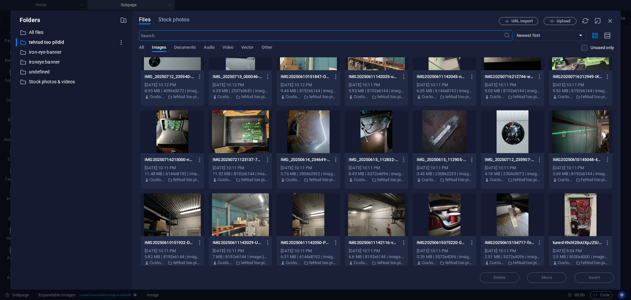
scroll to position [30, 0]
click at [431, 212] on div at bounding box center [444, 214] width 63 height 43
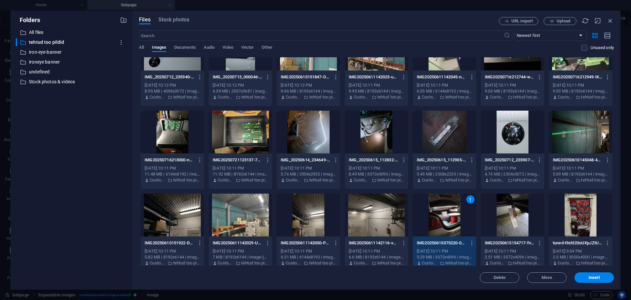
click at [431, 212] on div "1" at bounding box center [444, 214] width 63 height 43
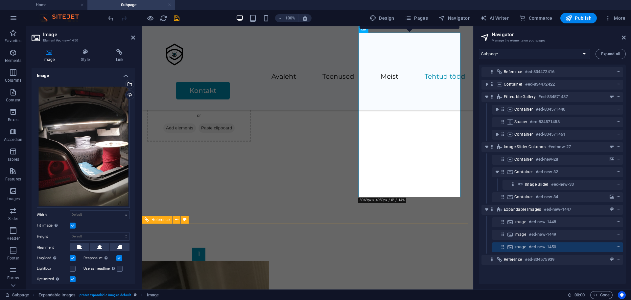
scroll to position [6288, 0]
click at [134, 37] on icon at bounding box center [133, 37] width 4 height 5
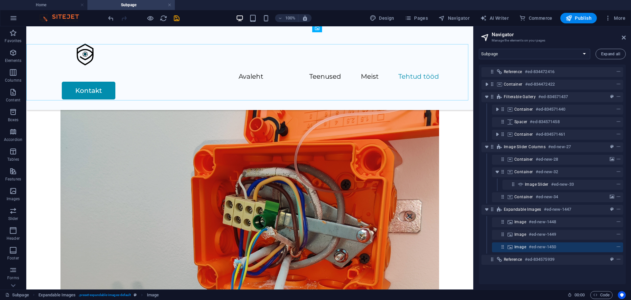
scroll to position [7585, 0]
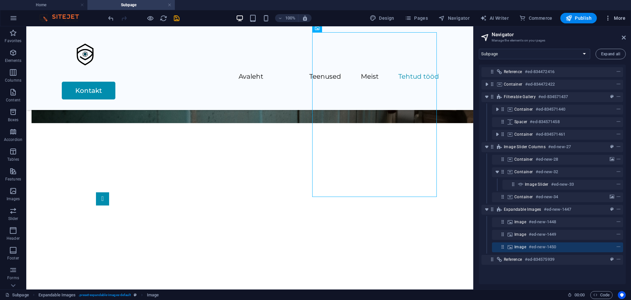
click at [609, 19] on icon "button" at bounding box center [608, 18] width 7 height 7
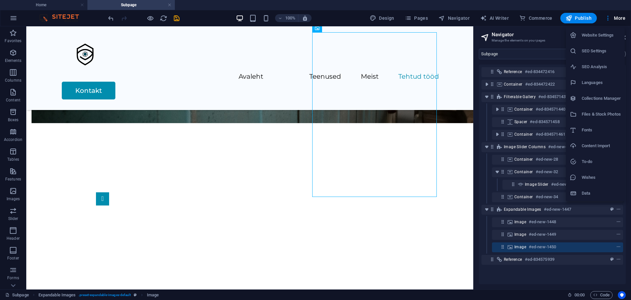
click at [606, 114] on h6 "Files & Stock Photos" at bounding box center [601, 114] width 39 height 8
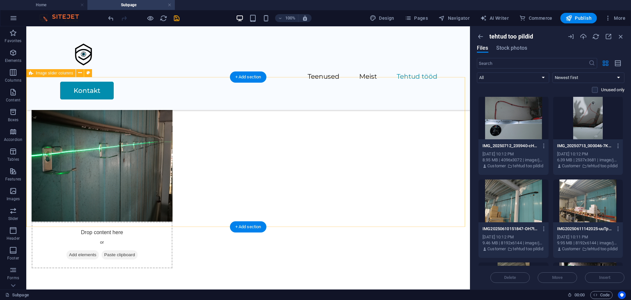
scroll to position [7363, 0]
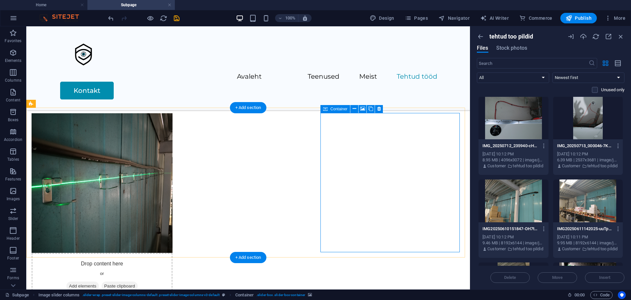
scroll to position [7333, 0]
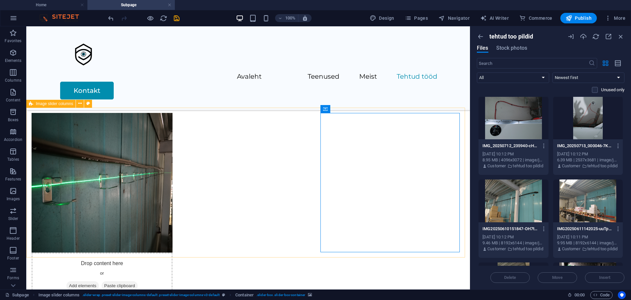
click at [62, 103] on span "Image slider columns" at bounding box center [54, 104] width 37 height 4
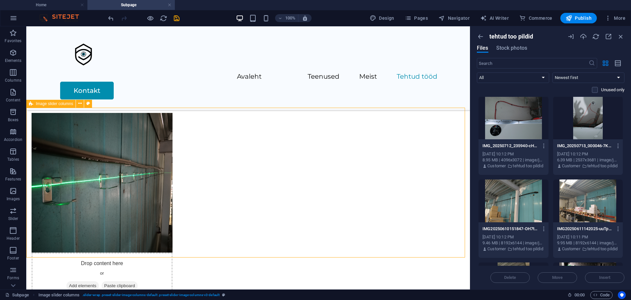
click at [62, 103] on span "Image slider columns" at bounding box center [54, 104] width 37 height 4
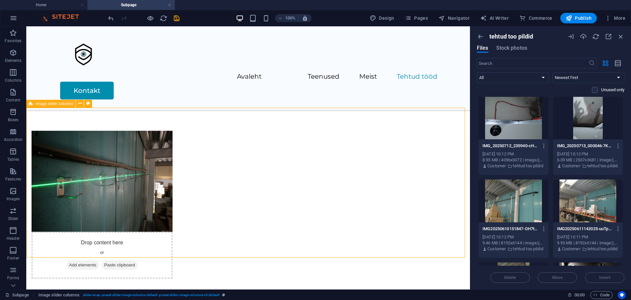
scroll to position [6066, 0]
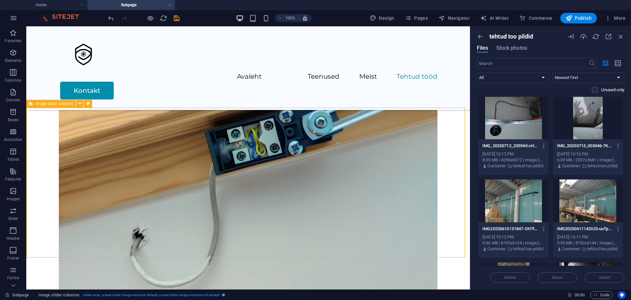
select select "rem"
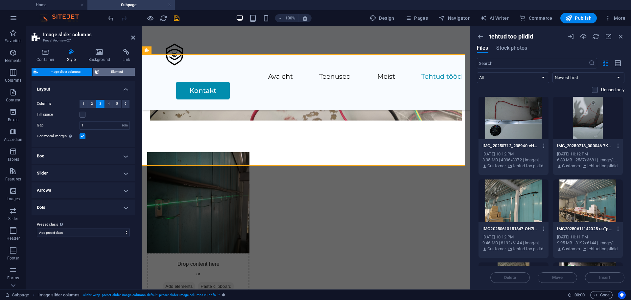
click at [127, 71] on span "Element" at bounding box center [117, 72] width 32 height 8
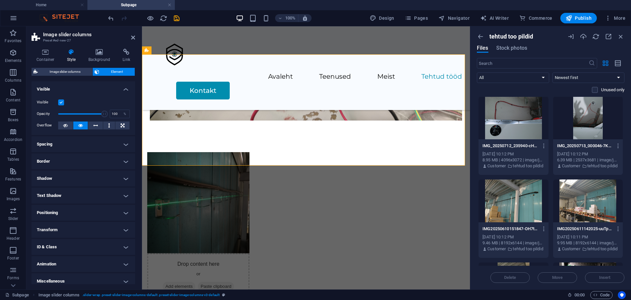
click at [66, 76] on div "Image slider columns Element Layout How this element expands within the layout …" at bounding box center [84, 176] width 104 height 216
click at [65, 76] on div "Image slider columns Element Layout How this element expands within the layout …" at bounding box center [84, 176] width 104 height 216
click at [68, 72] on span "Image slider columns" at bounding box center [65, 72] width 51 height 8
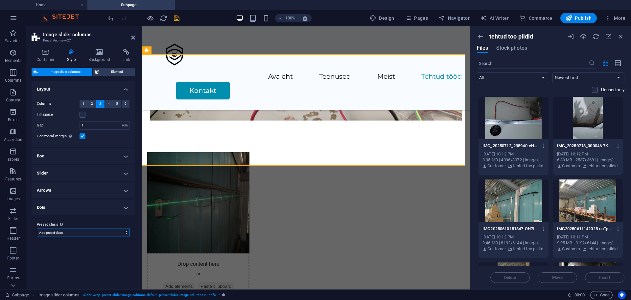
click at [122, 233] on select "Add preset class" at bounding box center [83, 232] width 93 height 8
click at [121, 229] on select "Add preset class" at bounding box center [83, 232] width 93 height 8
click at [113, 74] on span "Element" at bounding box center [117, 72] width 32 height 8
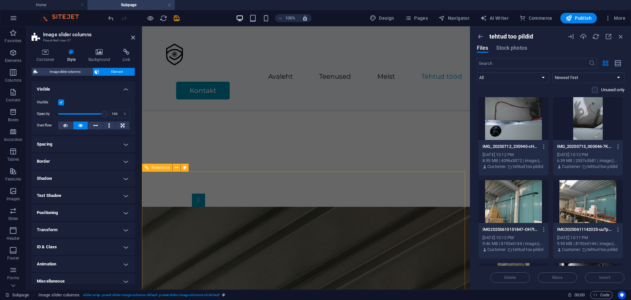
scroll to position [6304, 0]
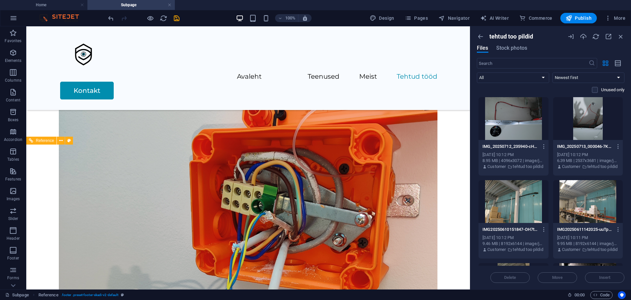
scroll to position [7663, 0]
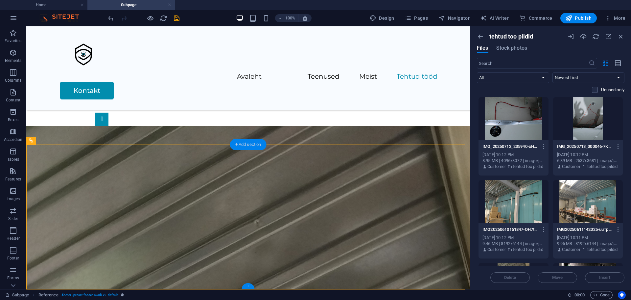
click at [253, 145] on div "+ Add section" at bounding box center [248, 144] width 36 height 11
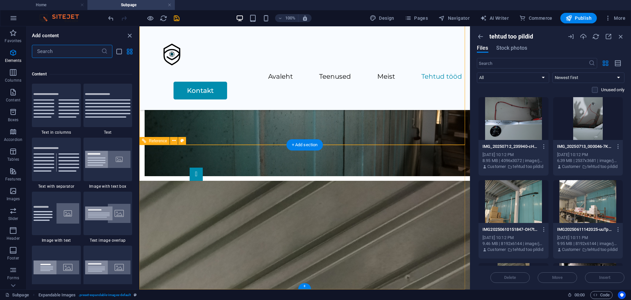
scroll to position [1151, 0]
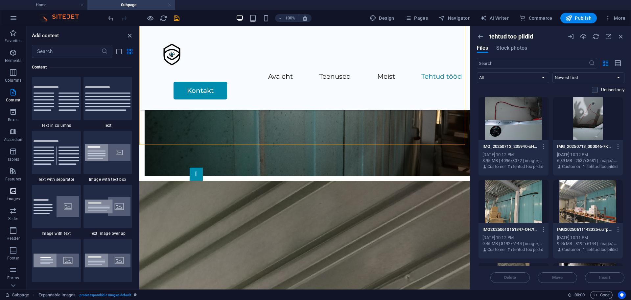
click at [15, 198] on p "Images" at bounding box center [13, 198] width 13 height 5
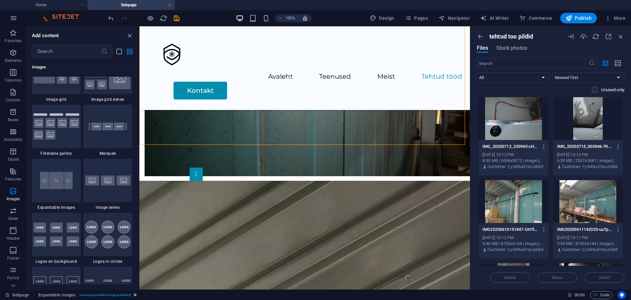
scroll to position [3468, 0]
click at [63, 181] on img at bounding box center [57, 180] width 46 height 30
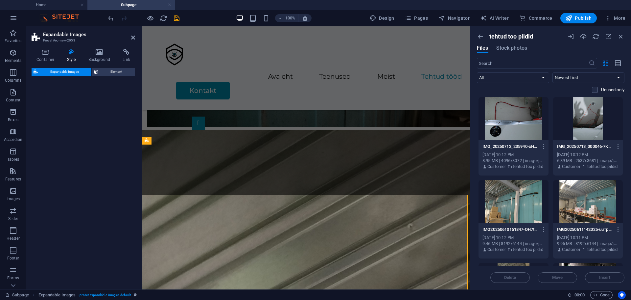
scroll to position [6304, 0]
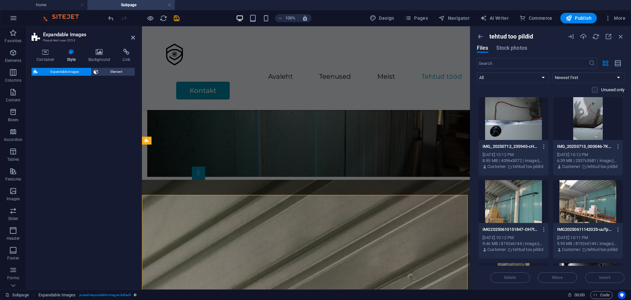
select select "rem"
select select "px"
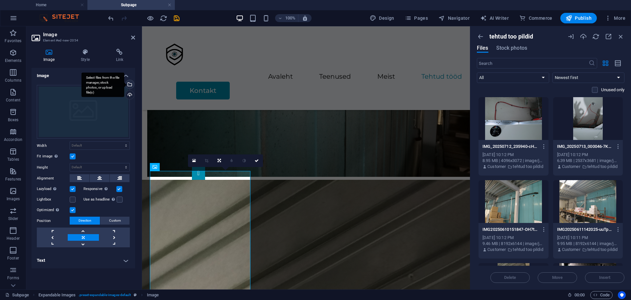
click at [124, 84] on div "Select files from the file manager, stock photos, or upload file(s)" at bounding box center [103, 84] width 43 height 25
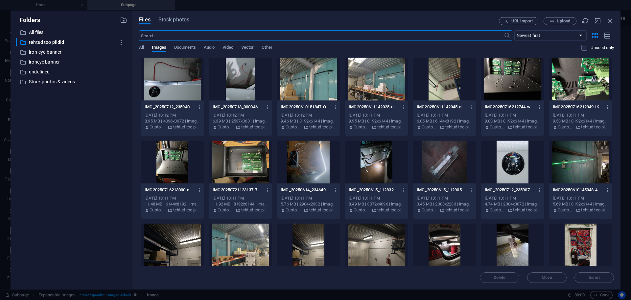
click at [178, 83] on div at bounding box center [172, 79] width 63 height 43
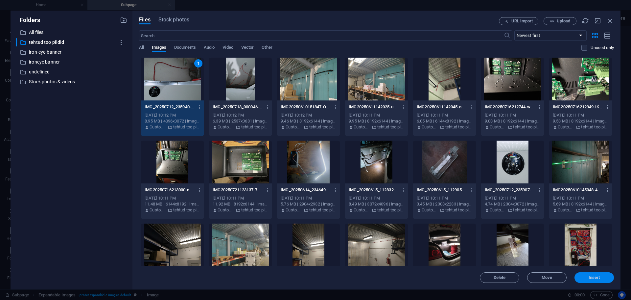
click at [590, 279] on span "Insert" at bounding box center [595, 277] width 12 height 4
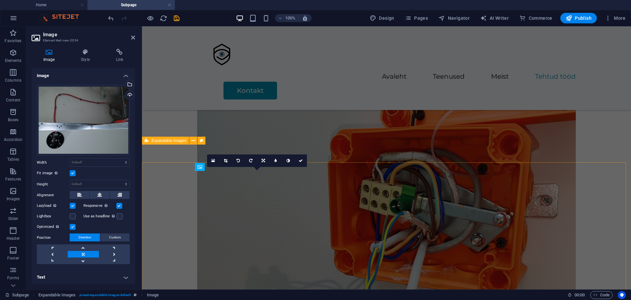
scroll to position [7678, 0]
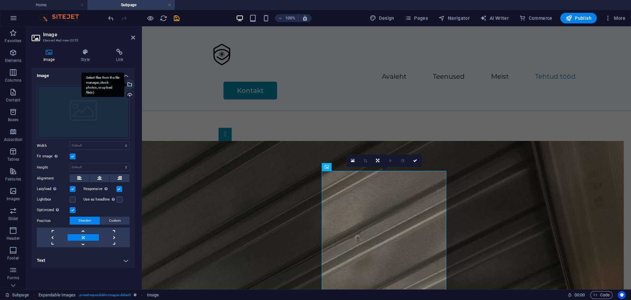
click at [130, 84] on div "Select files from the file manager, stock photos, or upload file(s)" at bounding box center [129, 85] width 10 height 10
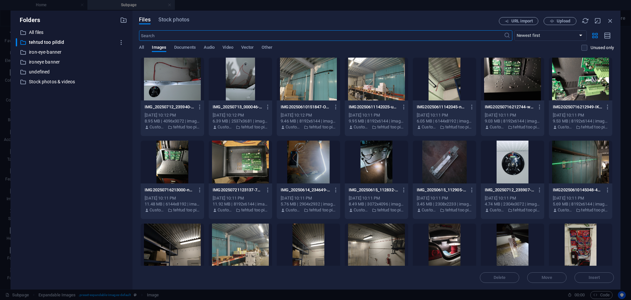
scroll to position [6304, 0]
click at [238, 85] on div at bounding box center [240, 79] width 63 height 43
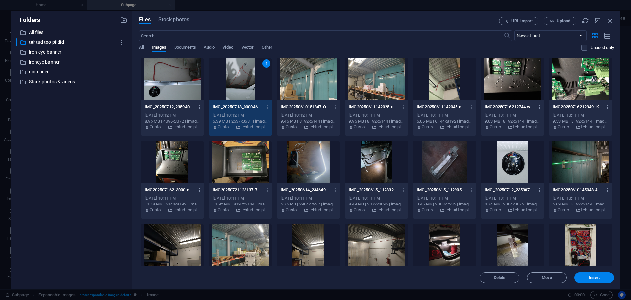
click at [238, 85] on div "1" at bounding box center [240, 79] width 63 height 43
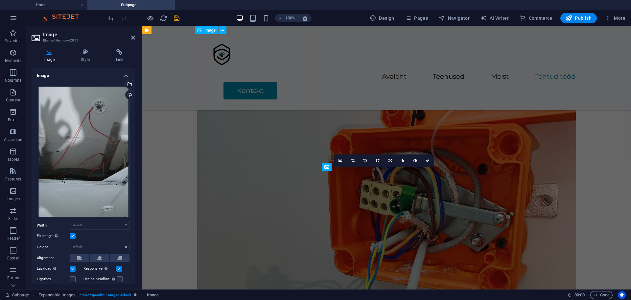
scroll to position [7678, 0]
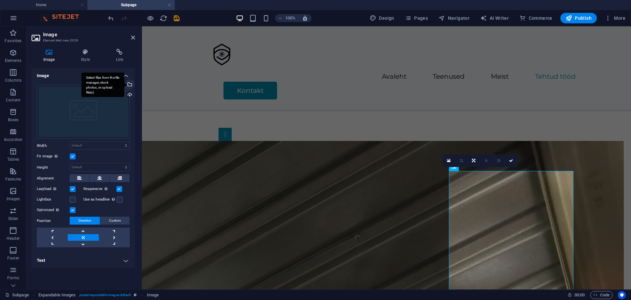
click at [130, 85] on div "Select files from the file manager, stock photos, or upload file(s)" at bounding box center [129, 85] width 10 height 10
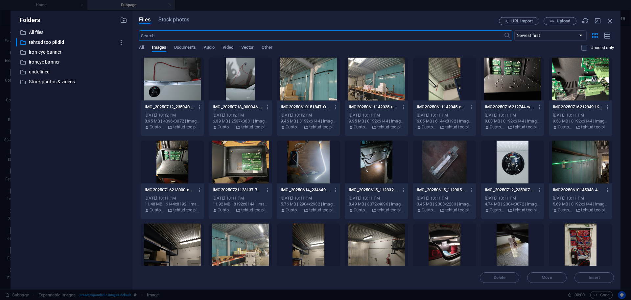
click at [507, 160] on div at bounding box center [512, 161] width 63 height 43
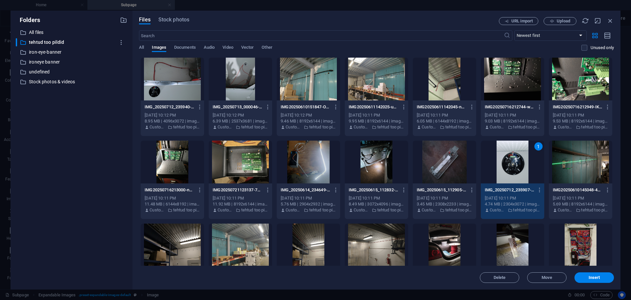
click at [507, 160] on div "1" at bounding box center [512, 161] width 63 height 43
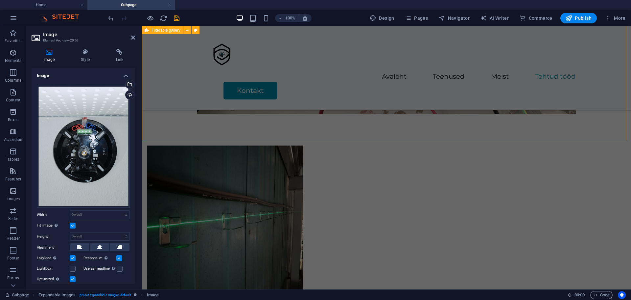
scroll to position [7300, 0]
click at [183, 15] on div "100% Design Pages Navigator AI Writer Commerce Publish More" at bounding box center [367, 18] width 521 height 11
click at [176, 18] on icon "save" at bounding box center [177, 18] width 8 height 8
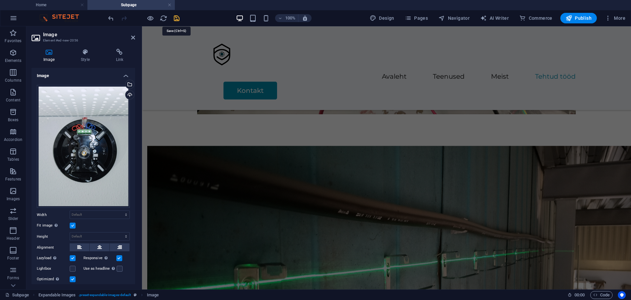
scroll to position [7812, 0]
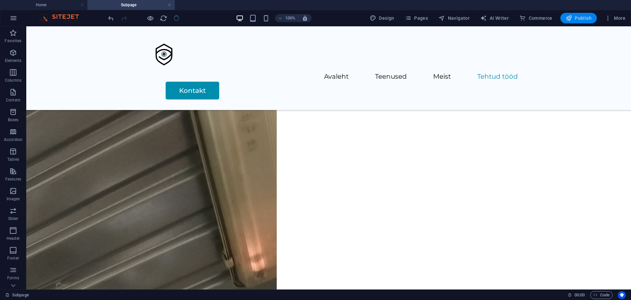
click at [590, 19] on span "Publish" at bounding box center [579, 18] width 26 height 7
